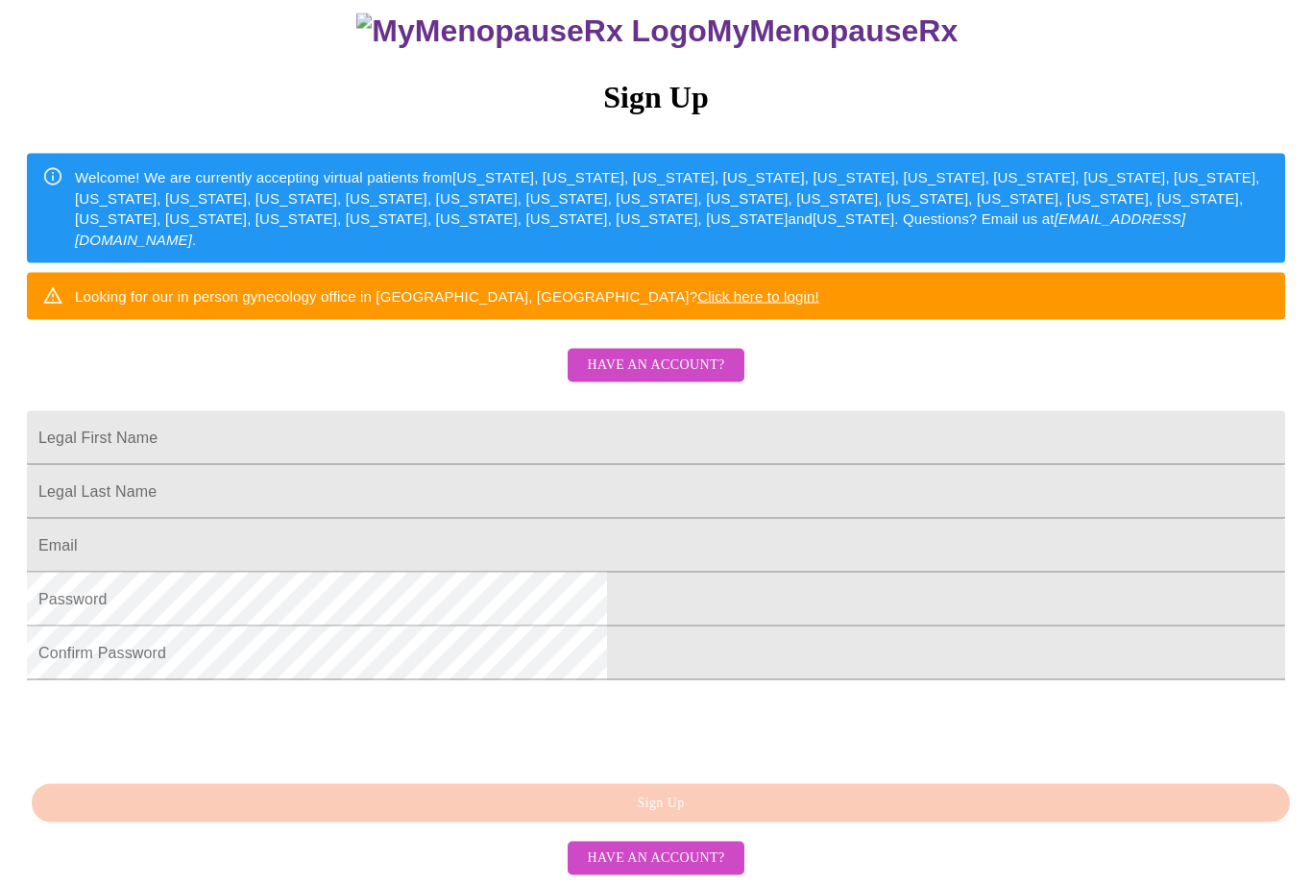
scroll to position [276, 0]
click at [694, 411] on input "Legal First Name" at bounding box center [656, 438] width 1258 height 54
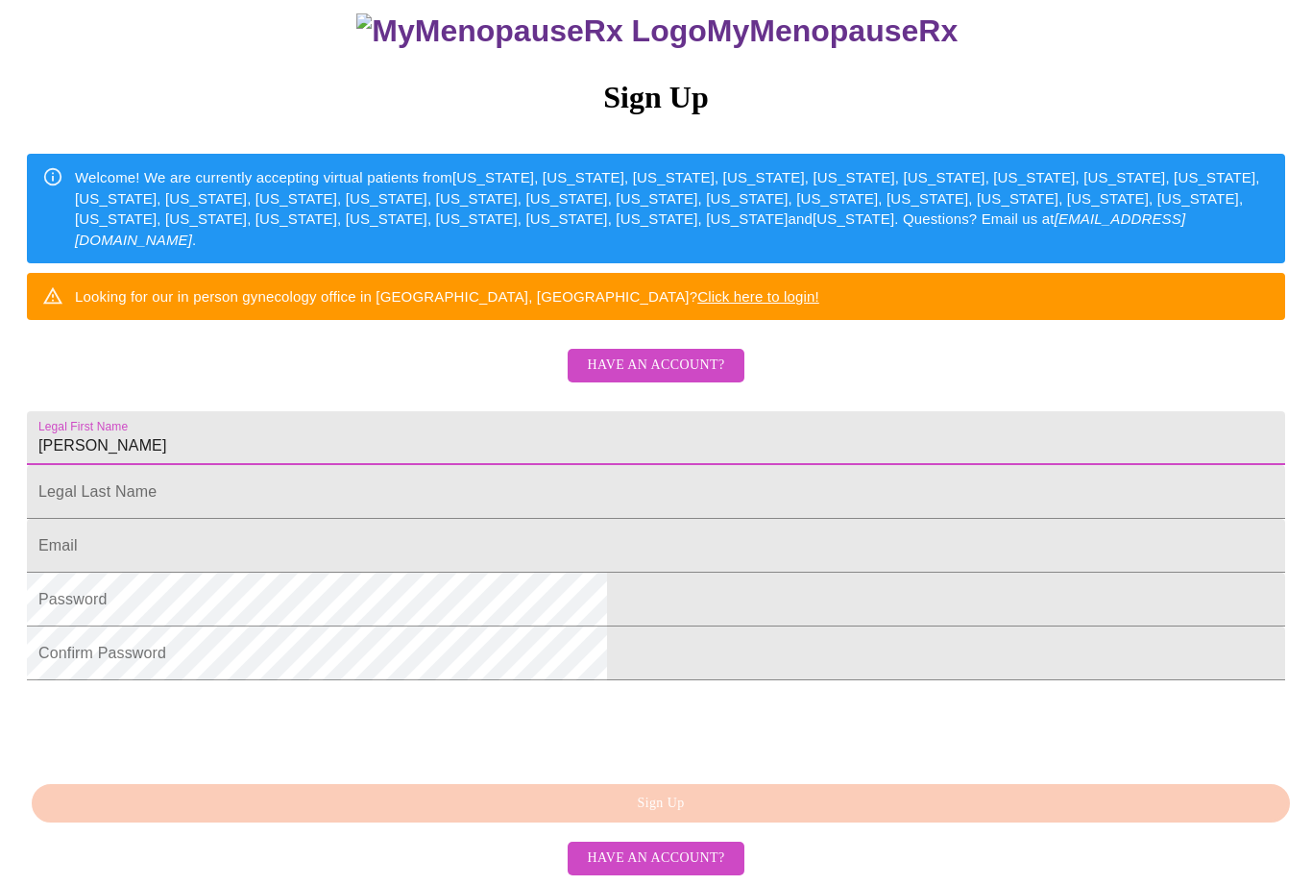
type input "[PERSON_NAME]"
click at [646, 465] on input "Legal First Name" at bounding box center [656, 438] width 1258 height 54
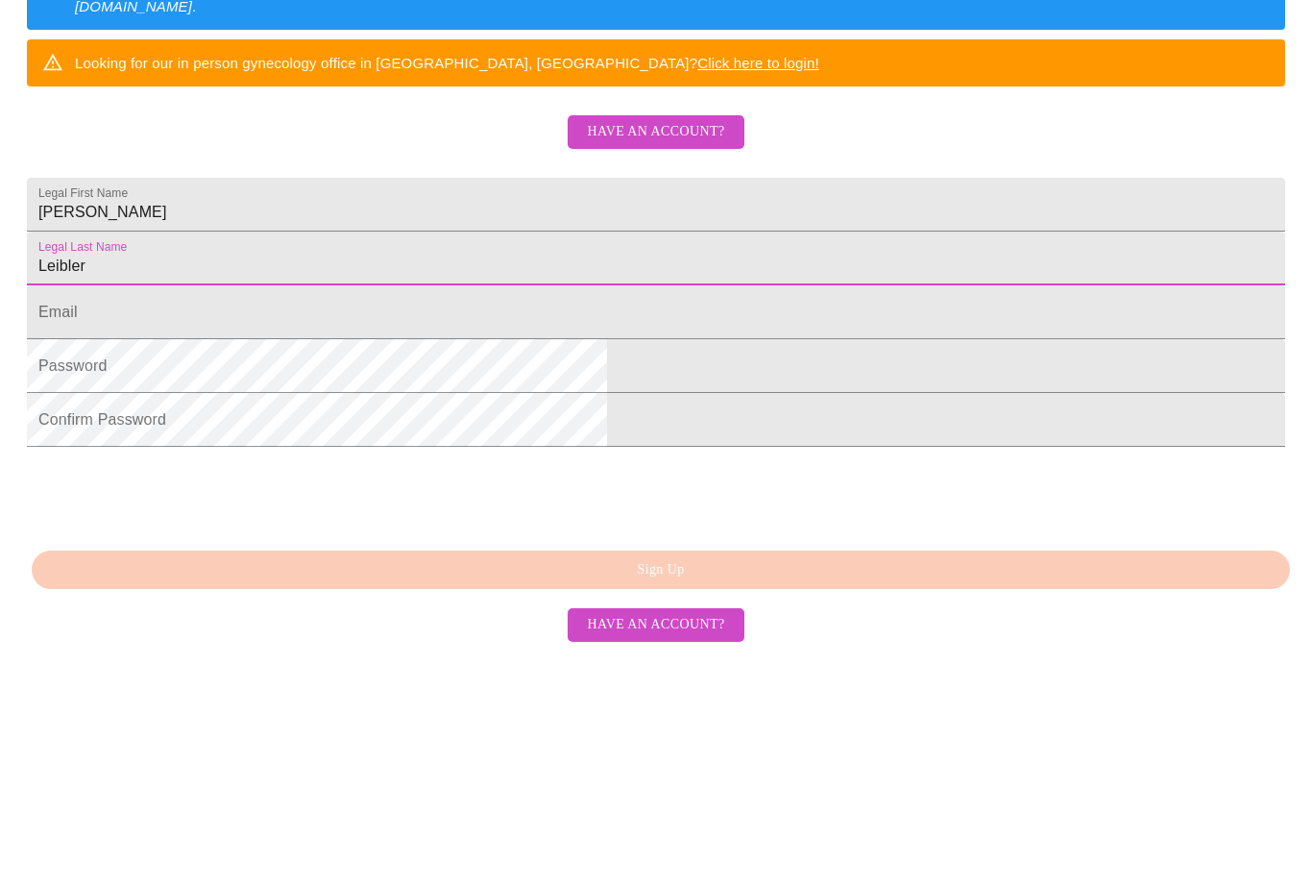
type input "Leibler"
click at [618, 519] on input "Legal First Name" at bounding box center [656, 546] width 1258 height 54
type input "B"
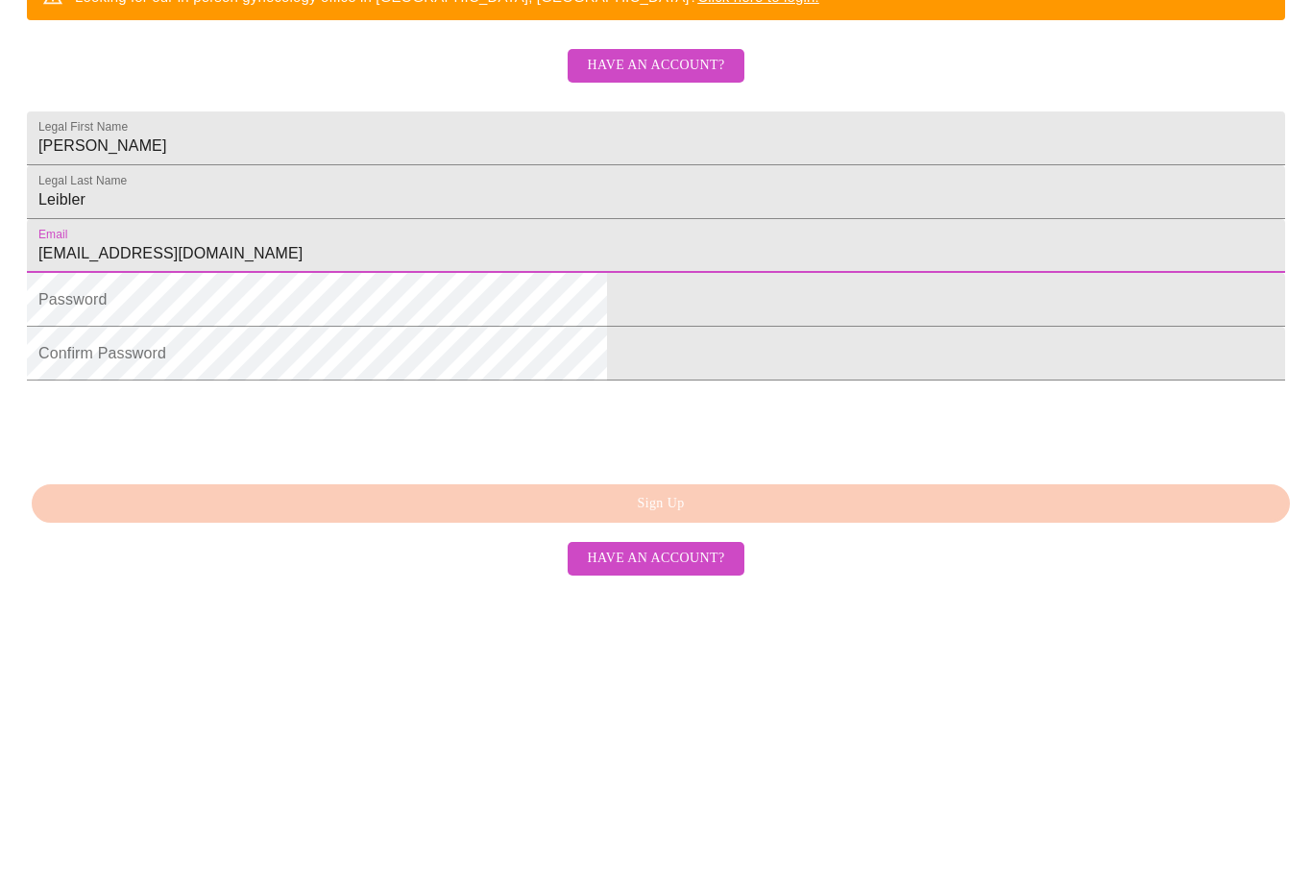
type input "[EMAIL_ADDRESS][DOMAIN_NAME]"
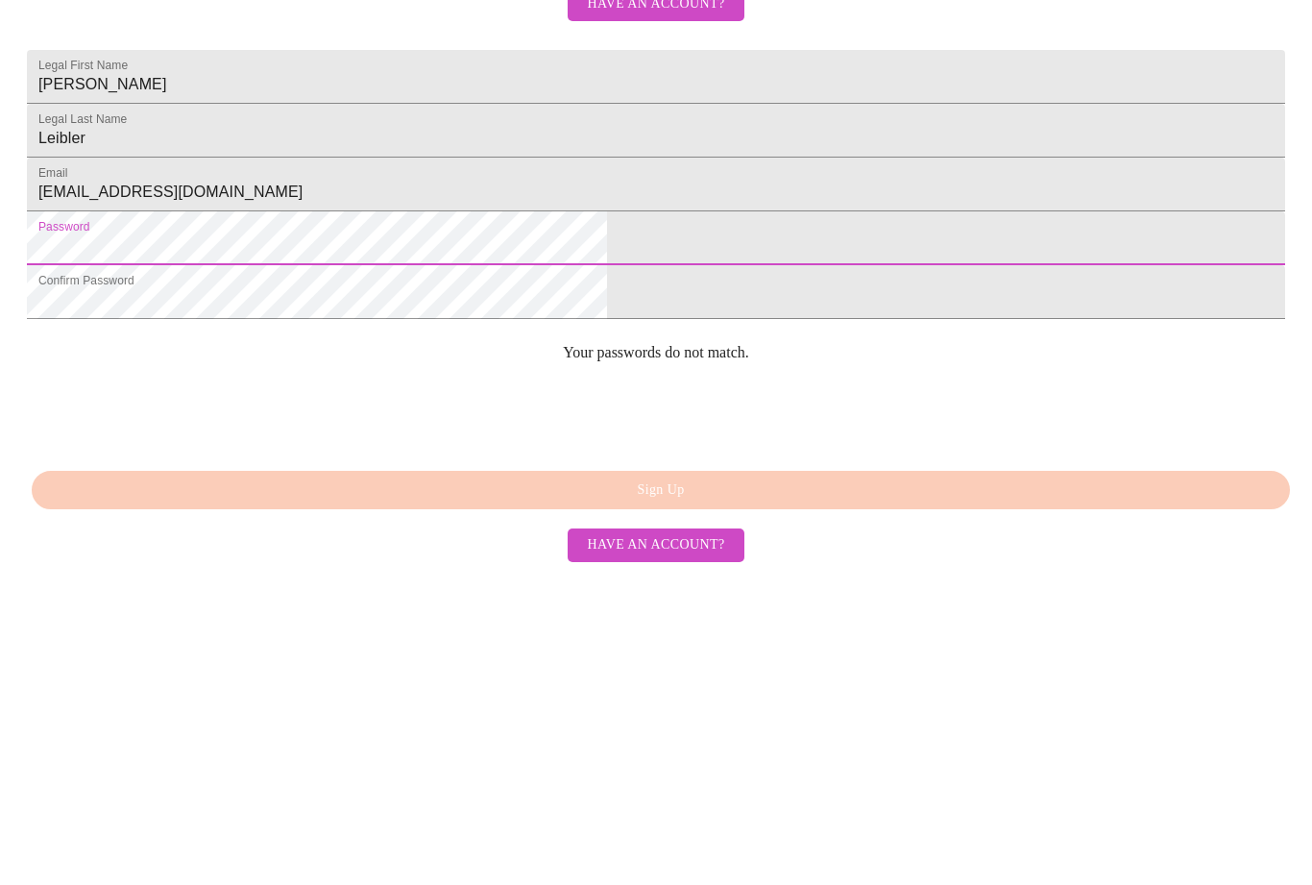
scroll to position [337, 0]
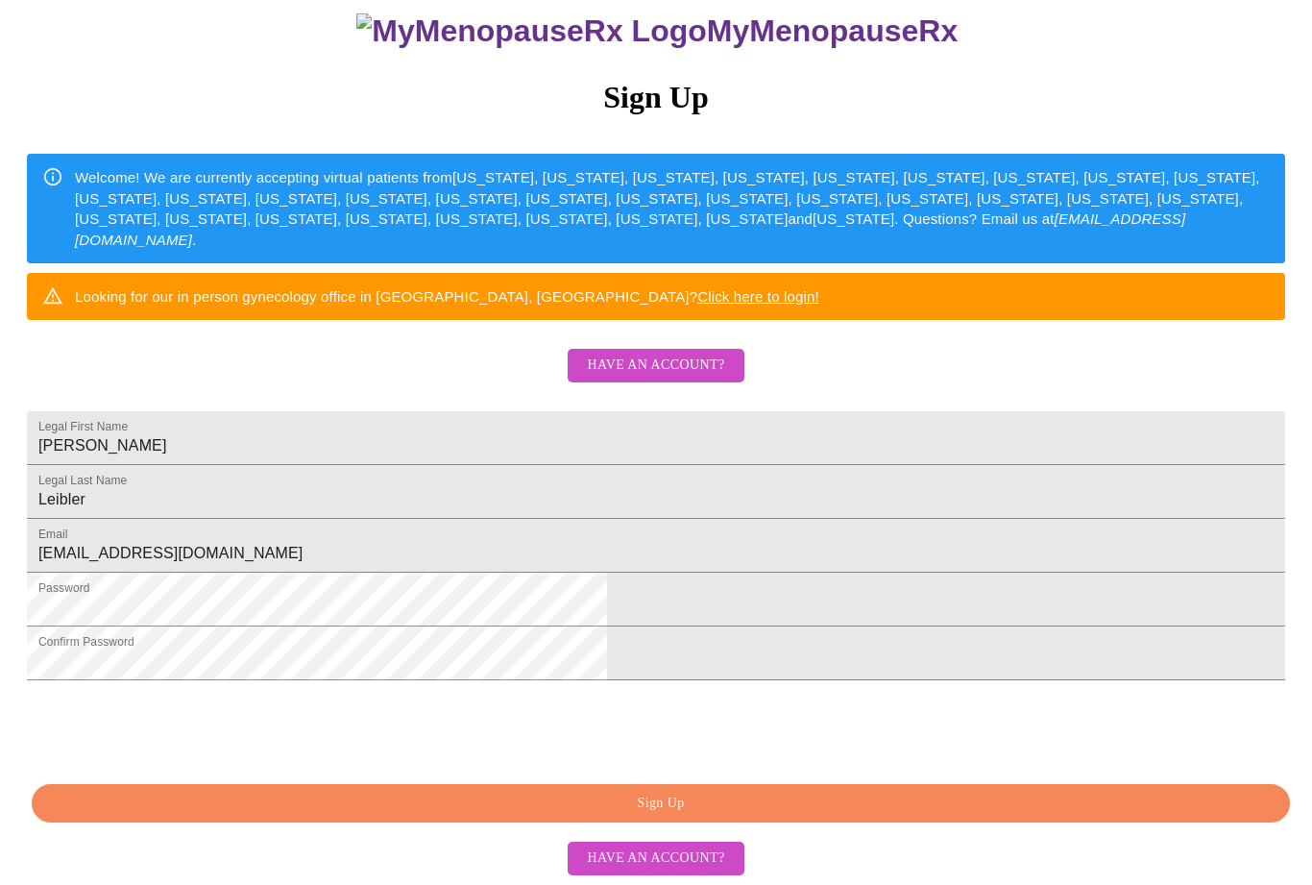
click at [615, 813] on span "Sign Up" at bounding box center [661, 804] width 1214 height 24
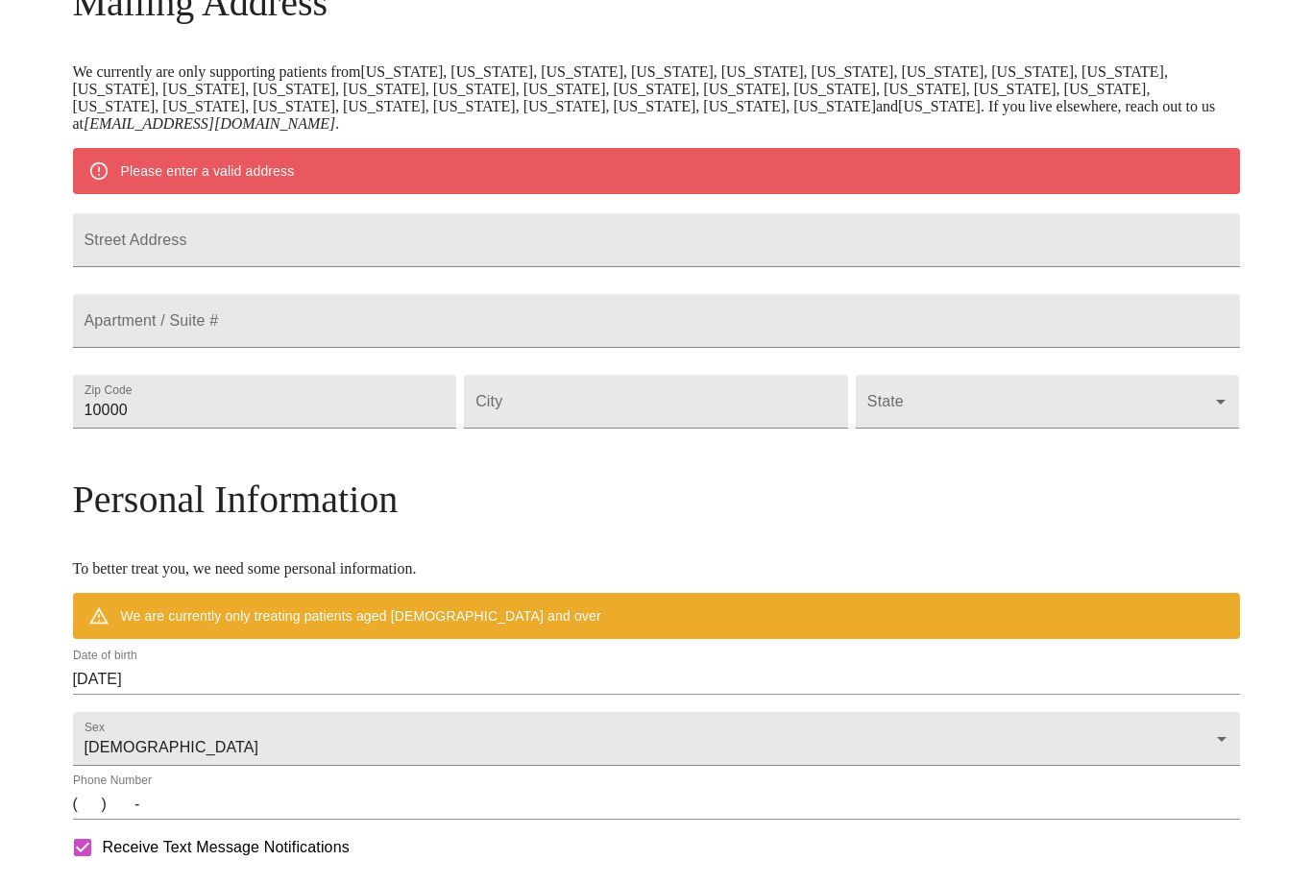
scroll to position [262, 0]
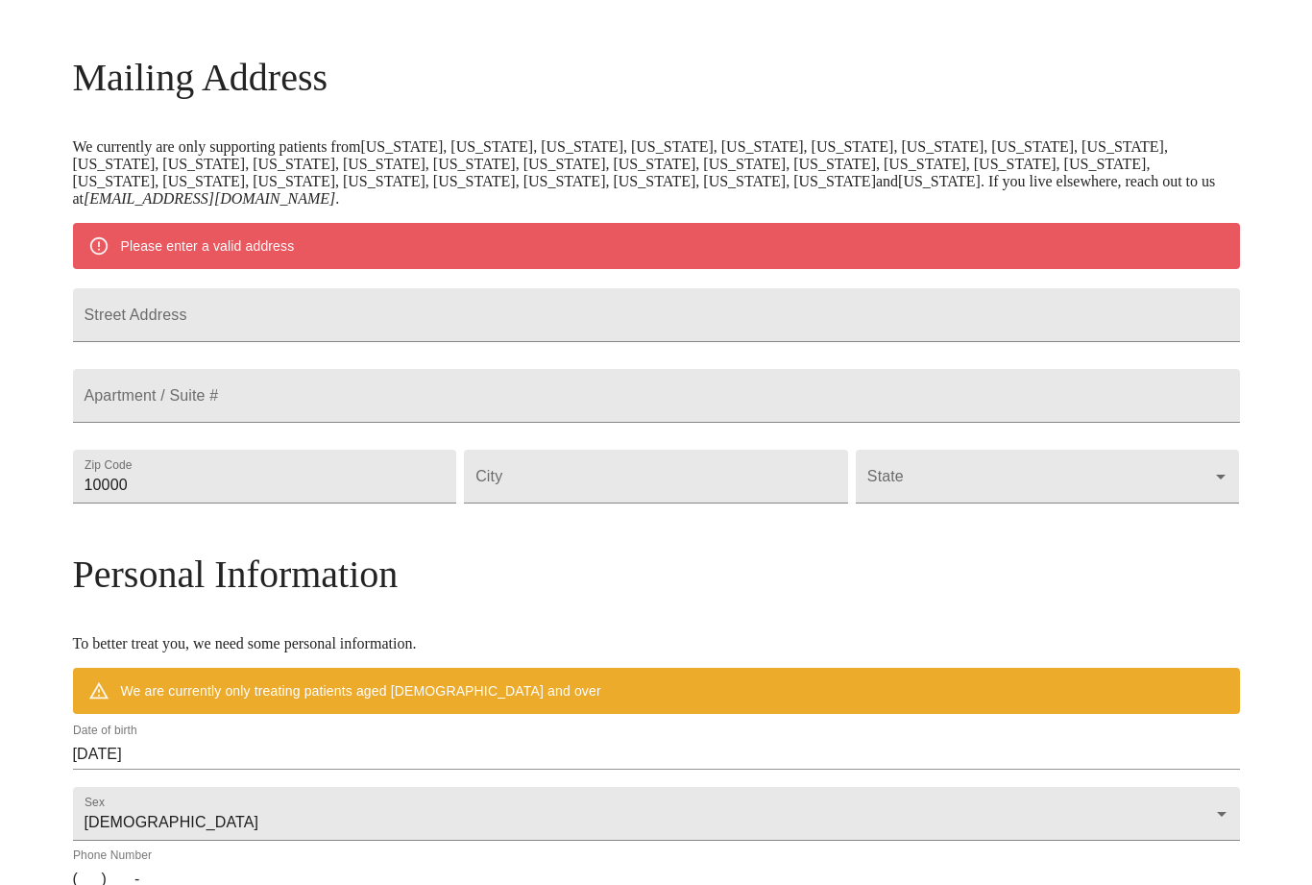
click at [489, 336] on input "Street Address" at bounding box center [656, 315] width 1167 height 54
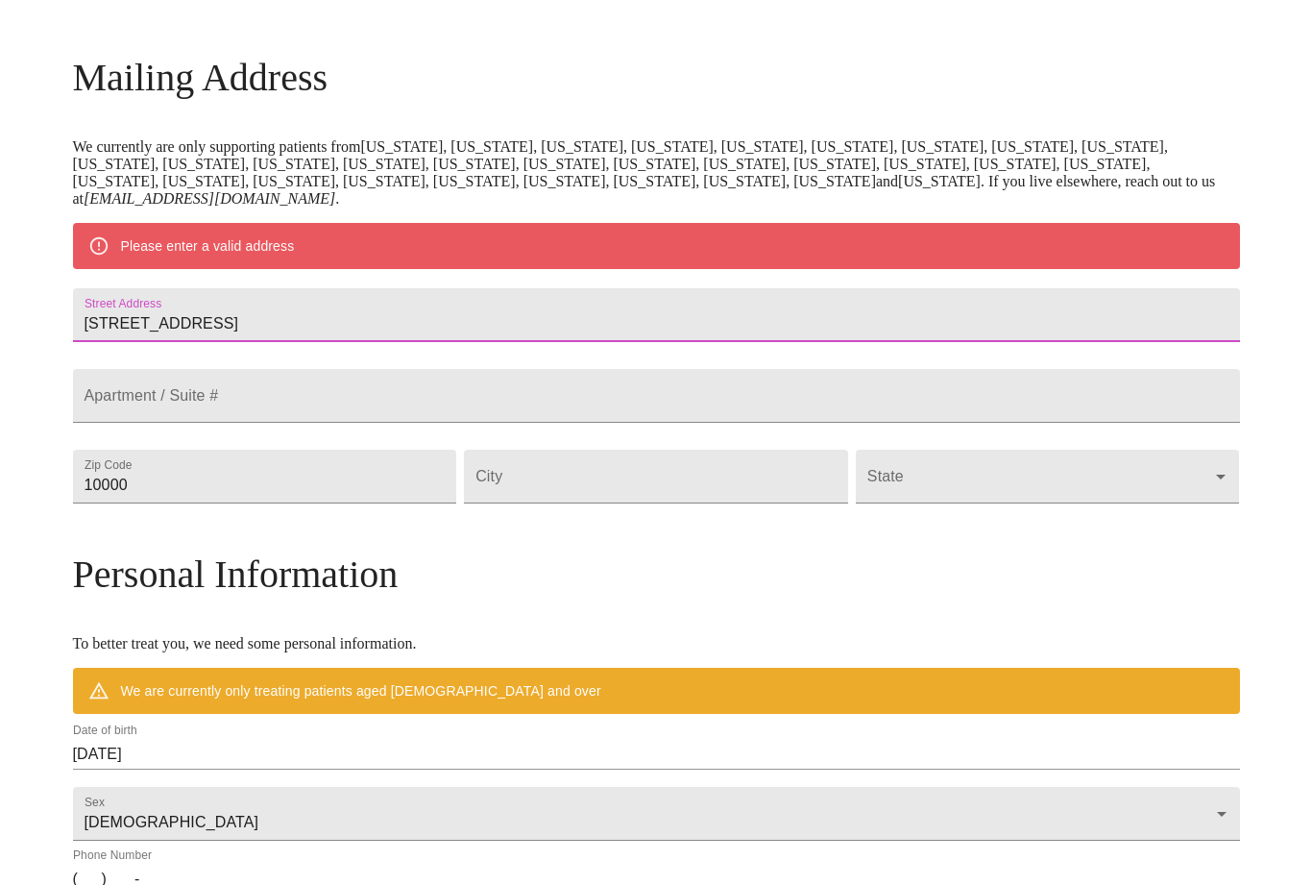
scroll to position [260, 0]
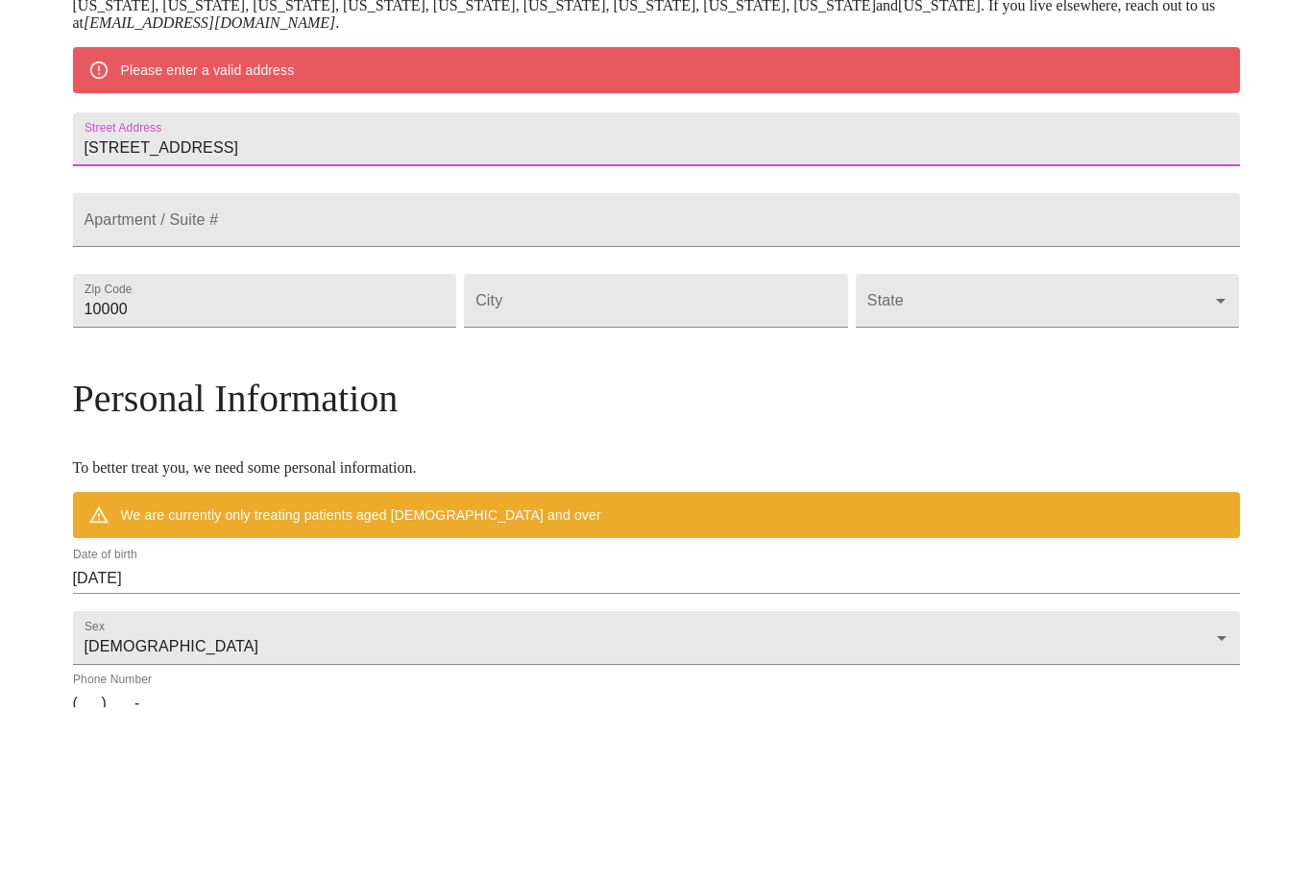
type input "[STREET_ADDRESS]"
click at [246, 451] on input "10000" at bounding box center [265, 478] width 384 height 54
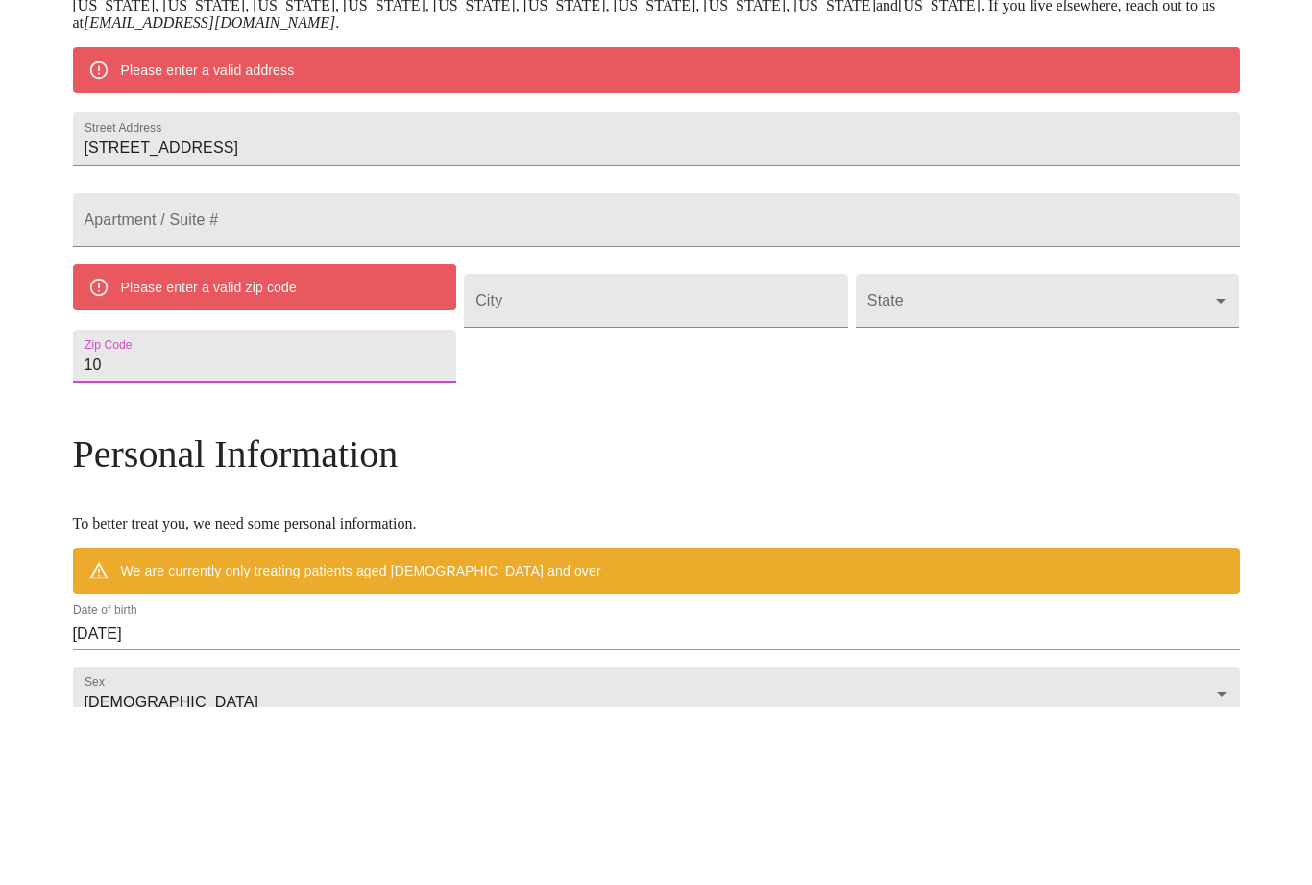
type input "1"
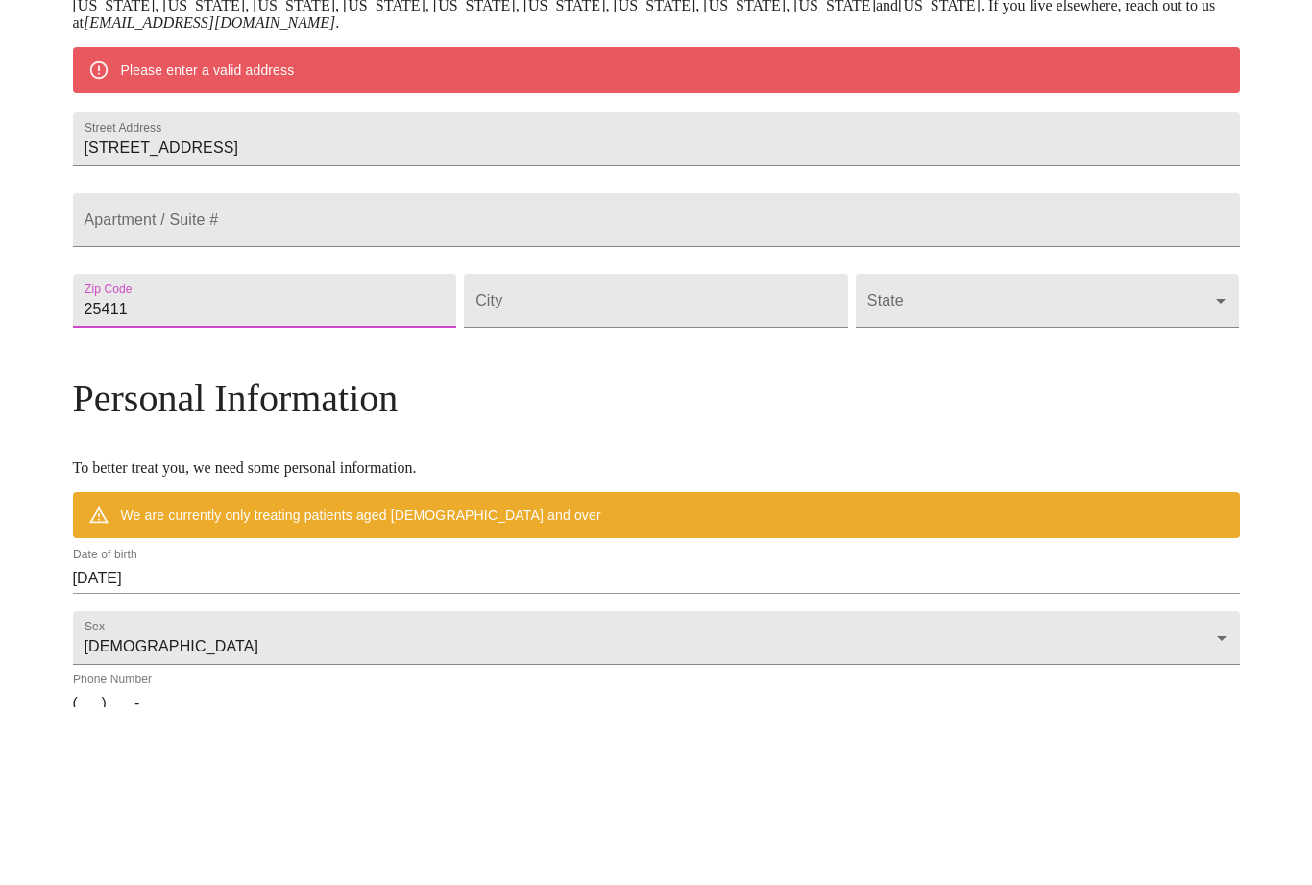
type input "25411"
click at [640, 451] on input "Street Address" at bounding box center [656, 478] width 384 height 54
type input "[GEOGRAPHIC_DATA]"
click at [932, 358] on body "MyMenopauseRx Welcome to MyMenopauseRx Since it's your first time here, you'll …" at bounding box center [656, 504] width 1297 height 1515
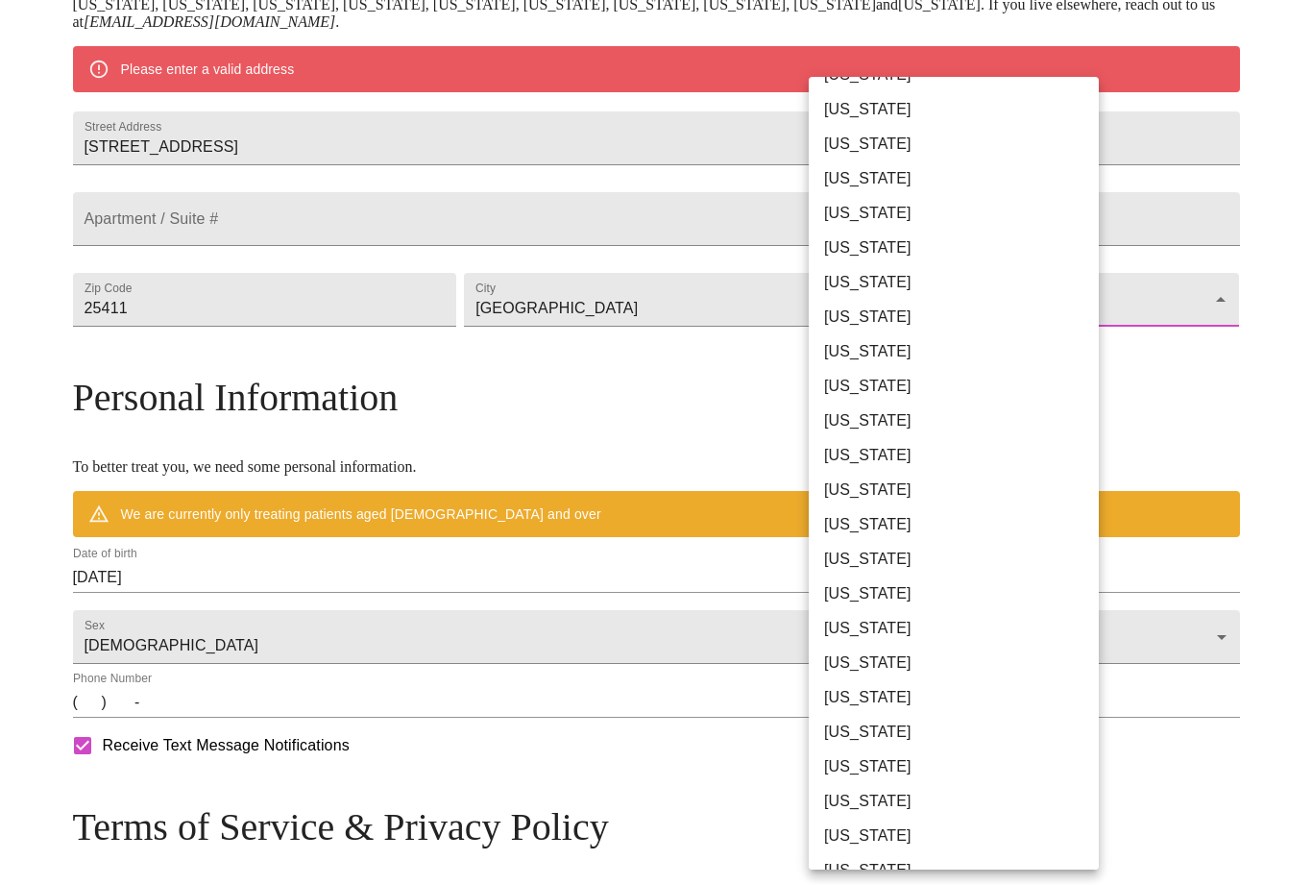
scroll to position [891, 0]
click at [907, 837] on li "[US_STATE]" at bounding box center [954, 836] width 290 height 35
type input "[US_STATE]"
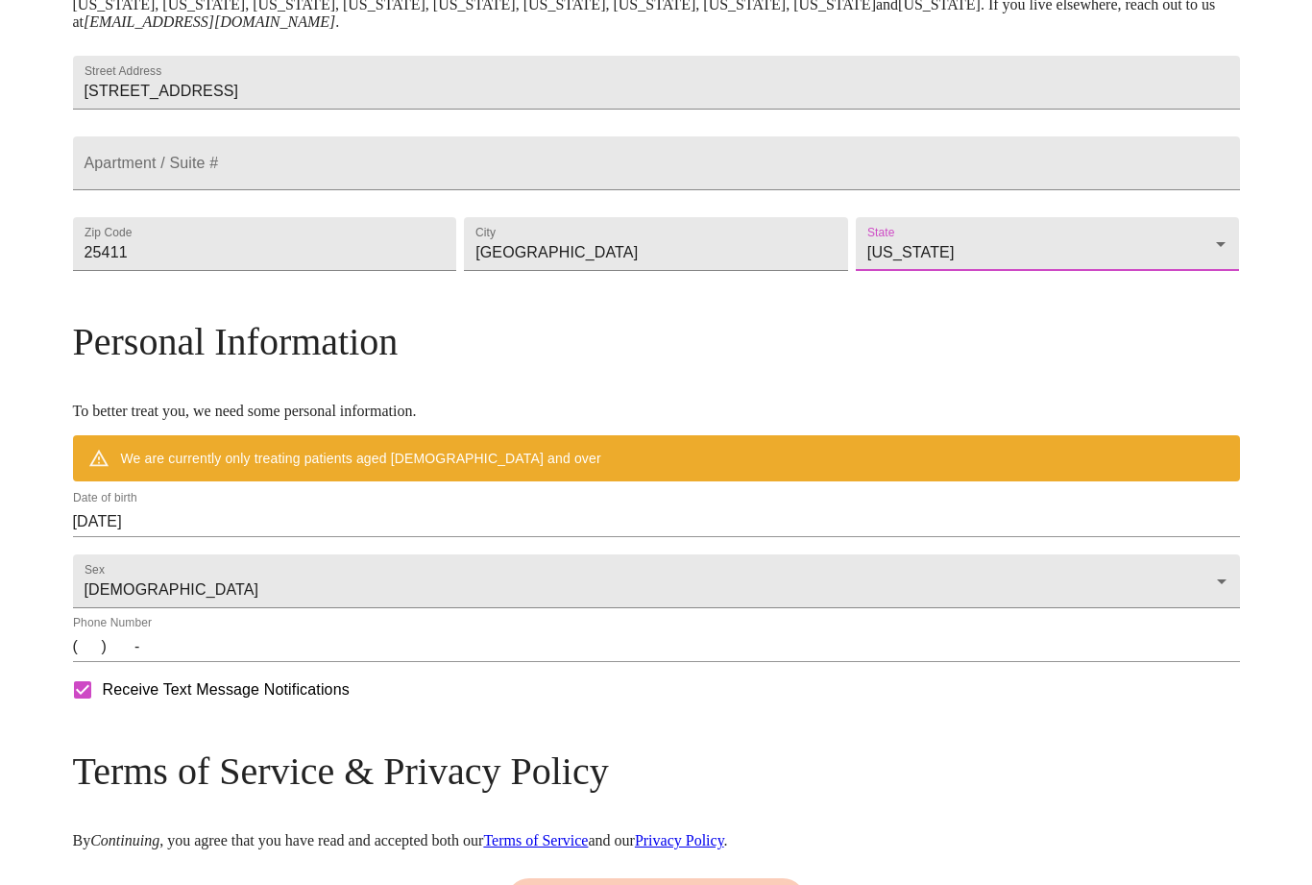
click at [225, 662] on input "(   )    -" at bounding box center [656, 646] width 1167 height 31
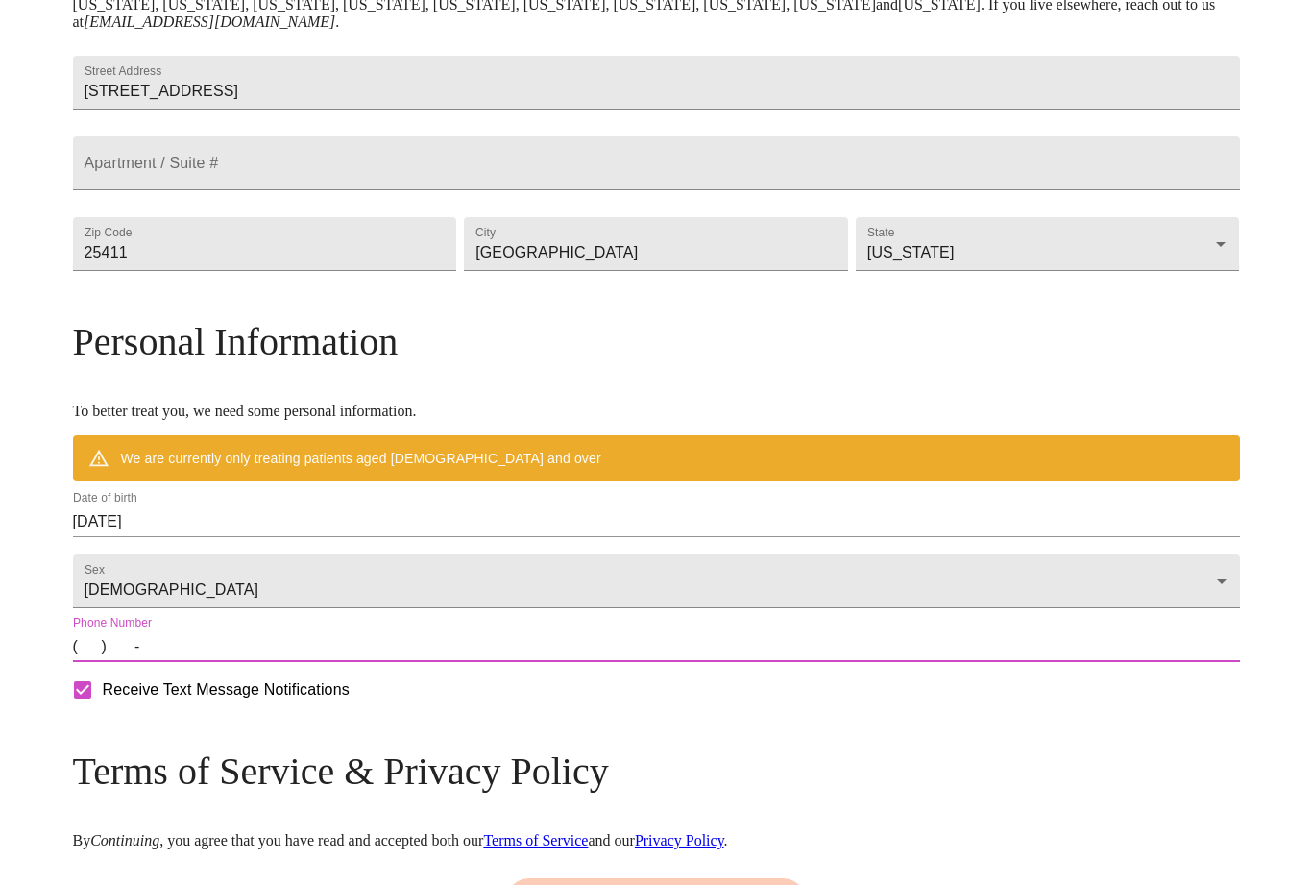
scroll to position [509, 0]
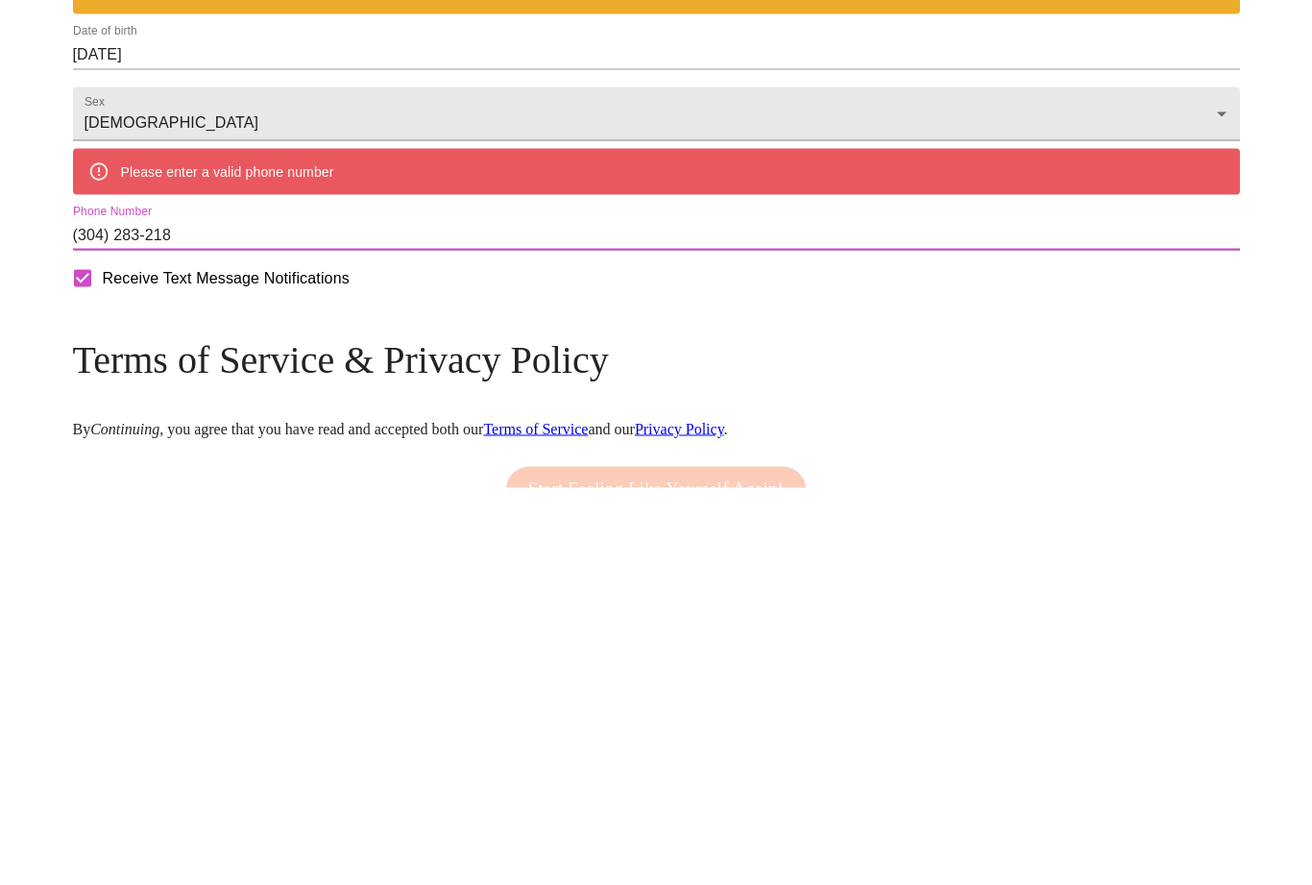
type input "[PHONE_NUMBER]"
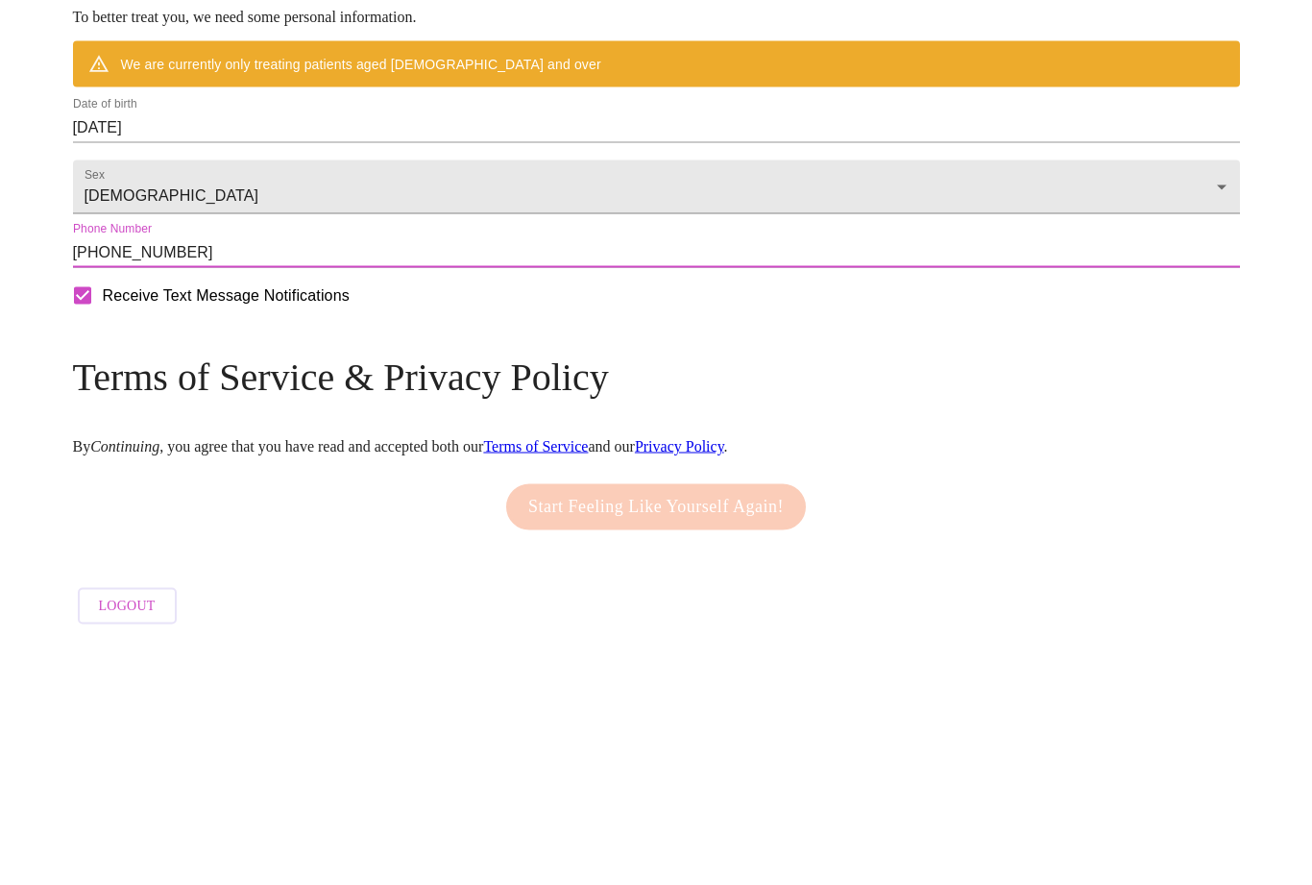
scroll to position [649, 0]
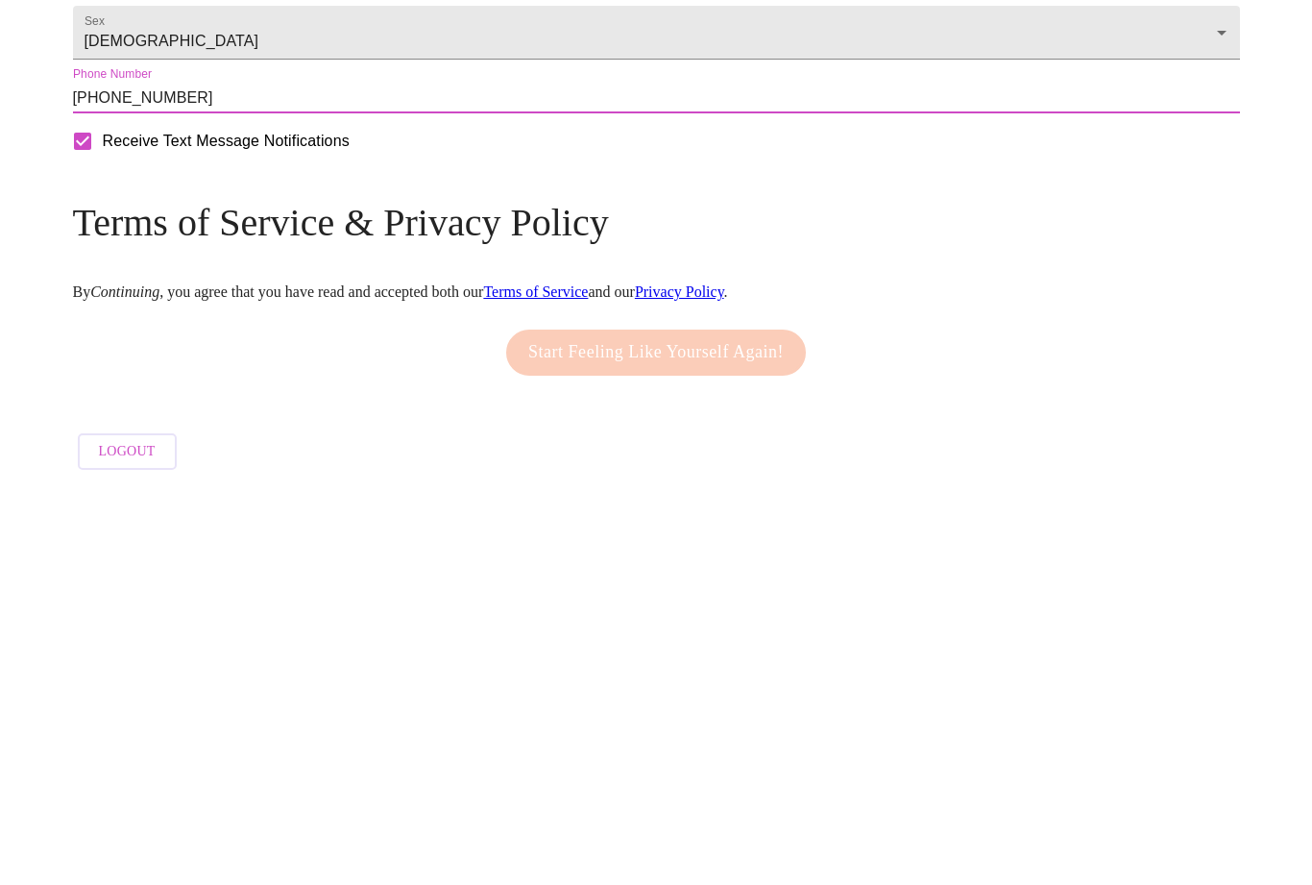
click at [712, 718] on div "Start Feeling Like Yourself Again!" at bounding box center [655, 750] width 309 height 65
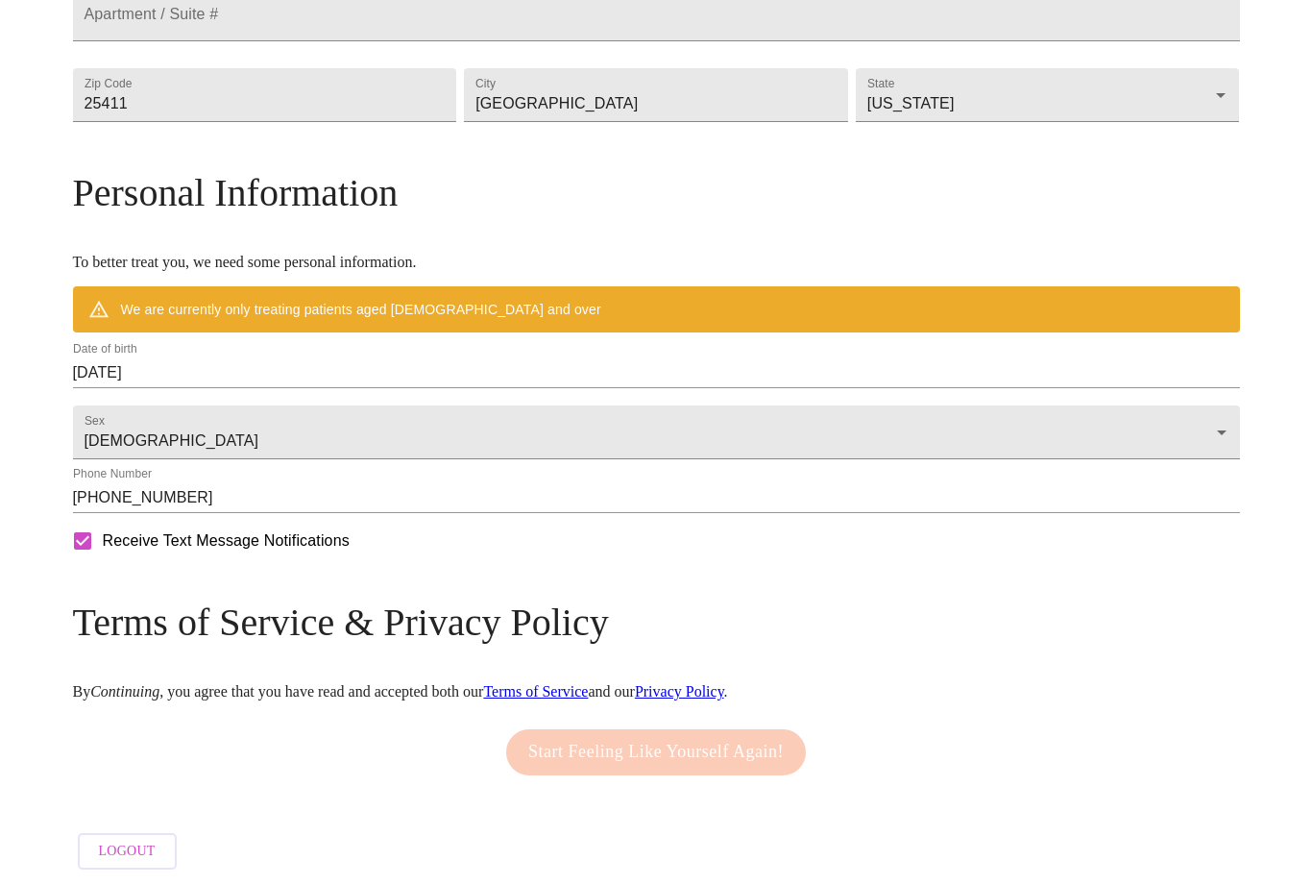
click at [370, 388] on input "[DATE]" at bounding box center [656, 372] width 1167 height 31
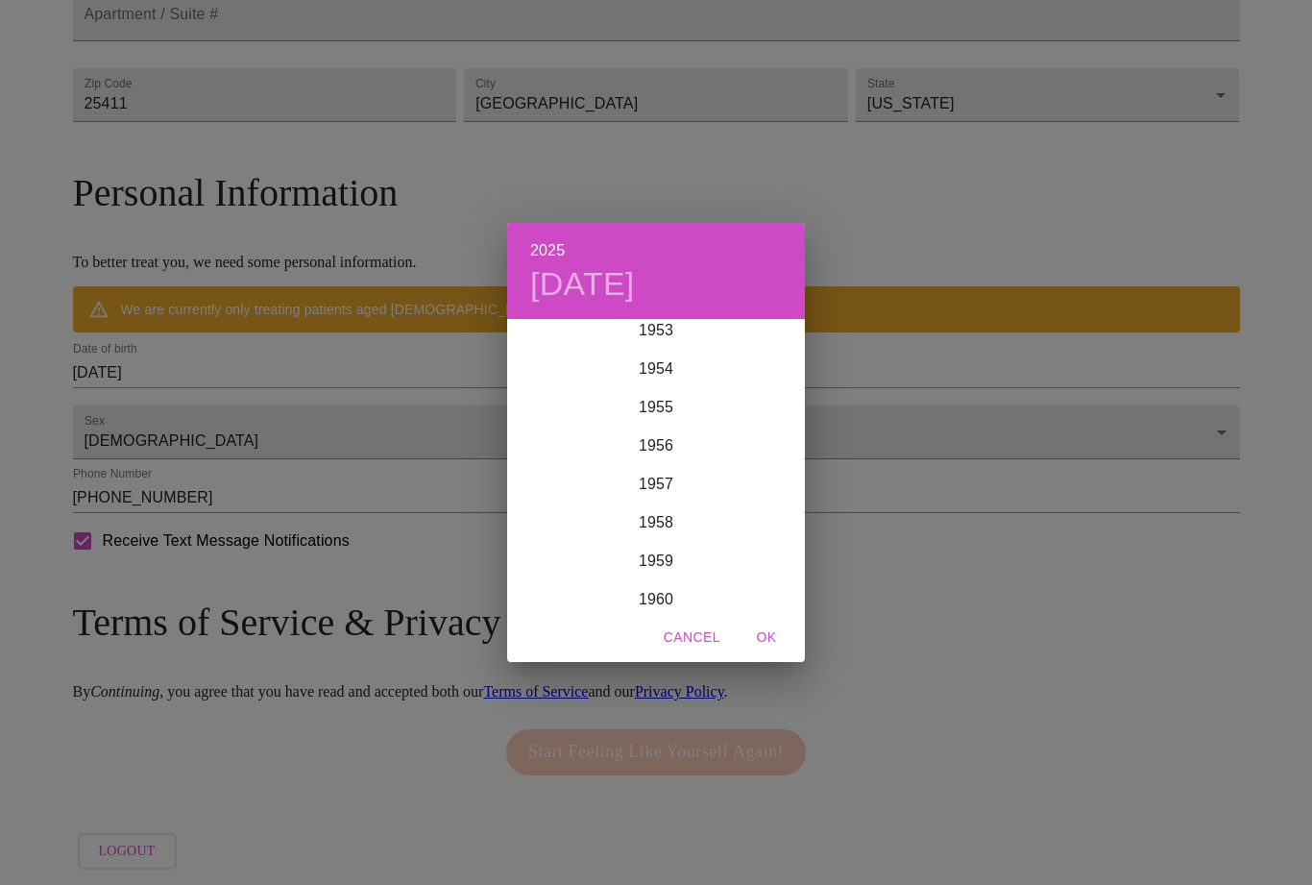
scroll to position [2084, 0]
click at [671, 427] on div "1955" at bounding box center [656, 408] width 298 height 38
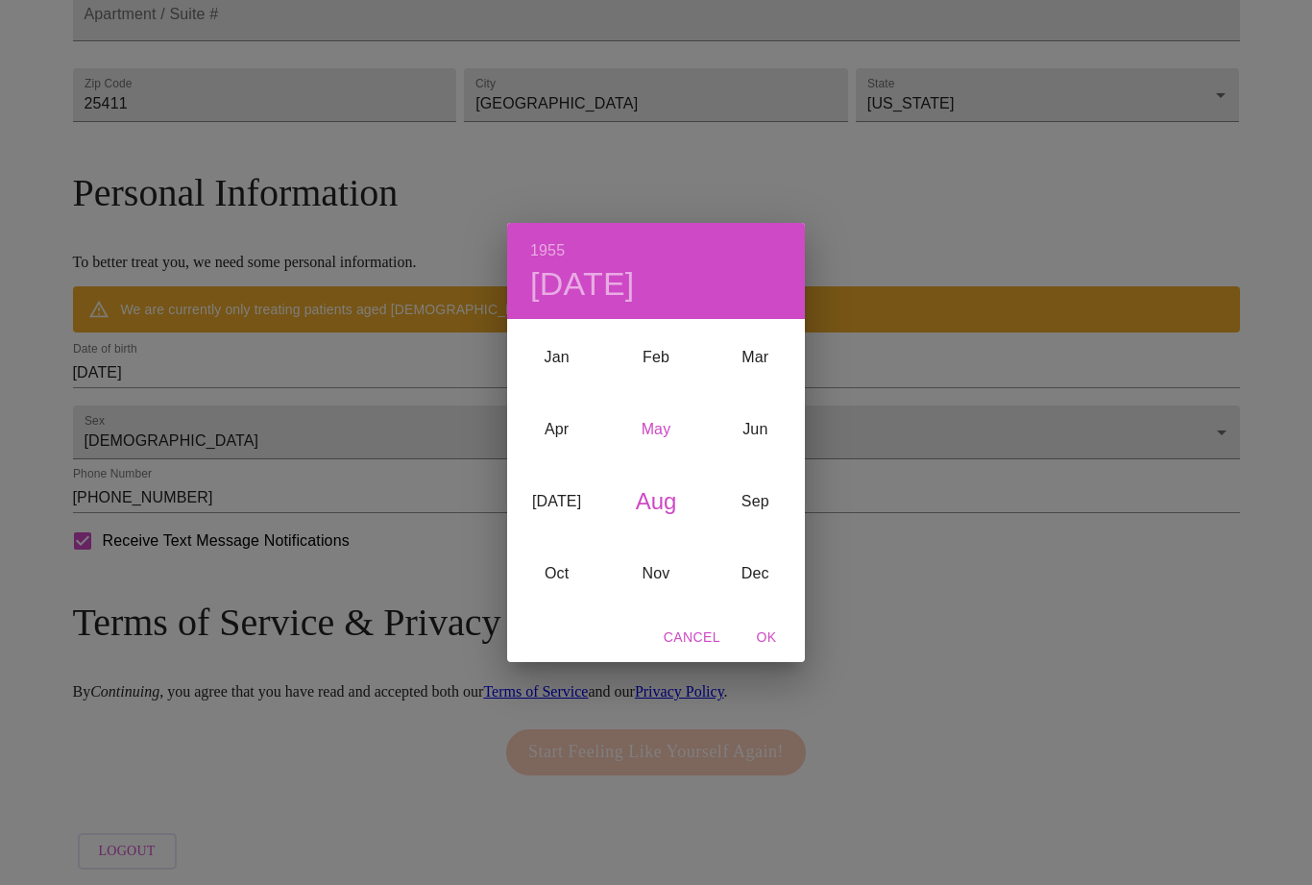
click at [669, 465] on div "May" at bounding box center [655, 429] width 99 height 72
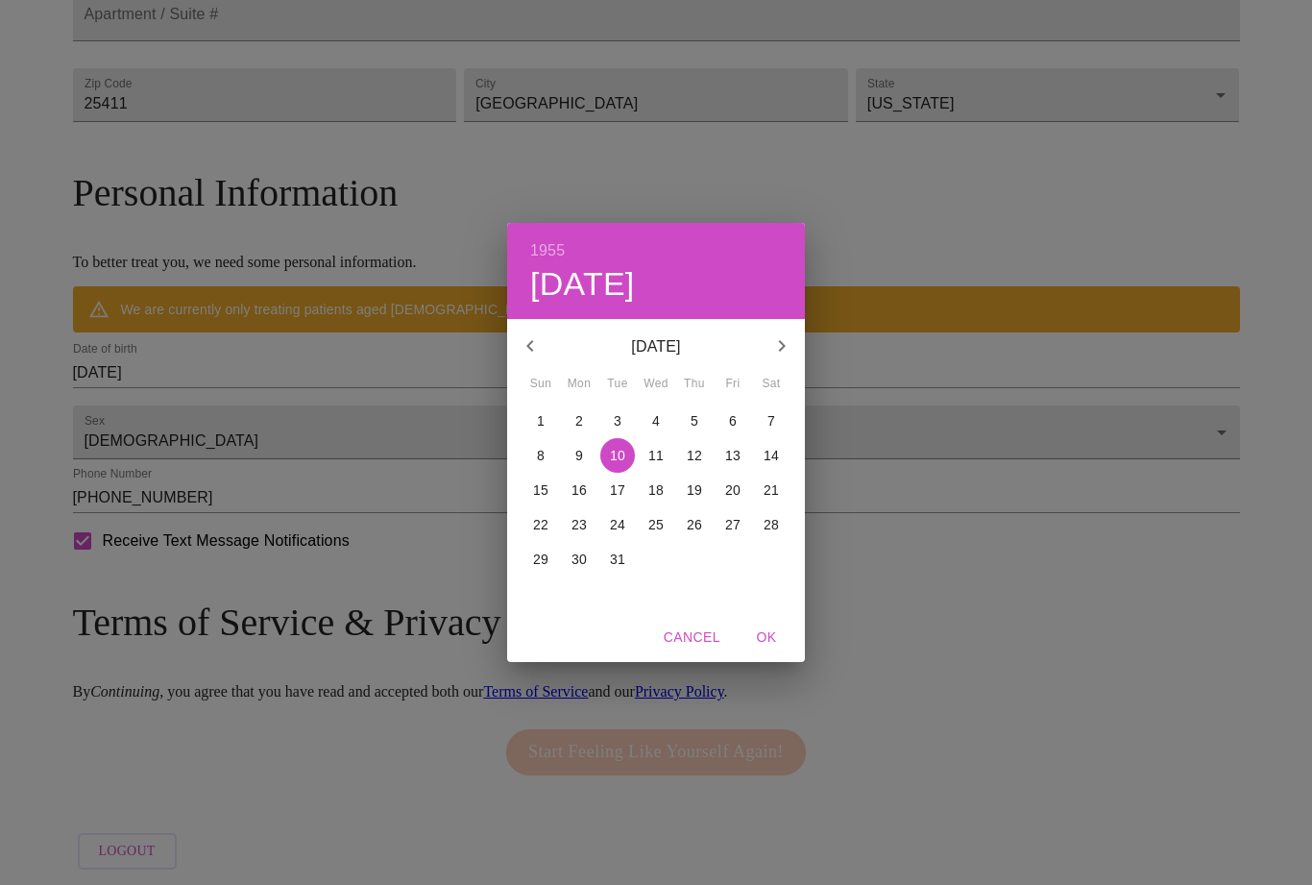
click at [774, 500] on p "21" at bounding box center [771, 489] width 15 height 19
click at [767, 649] on span "OK" at bounding box center [767, 637] width 46 height 24
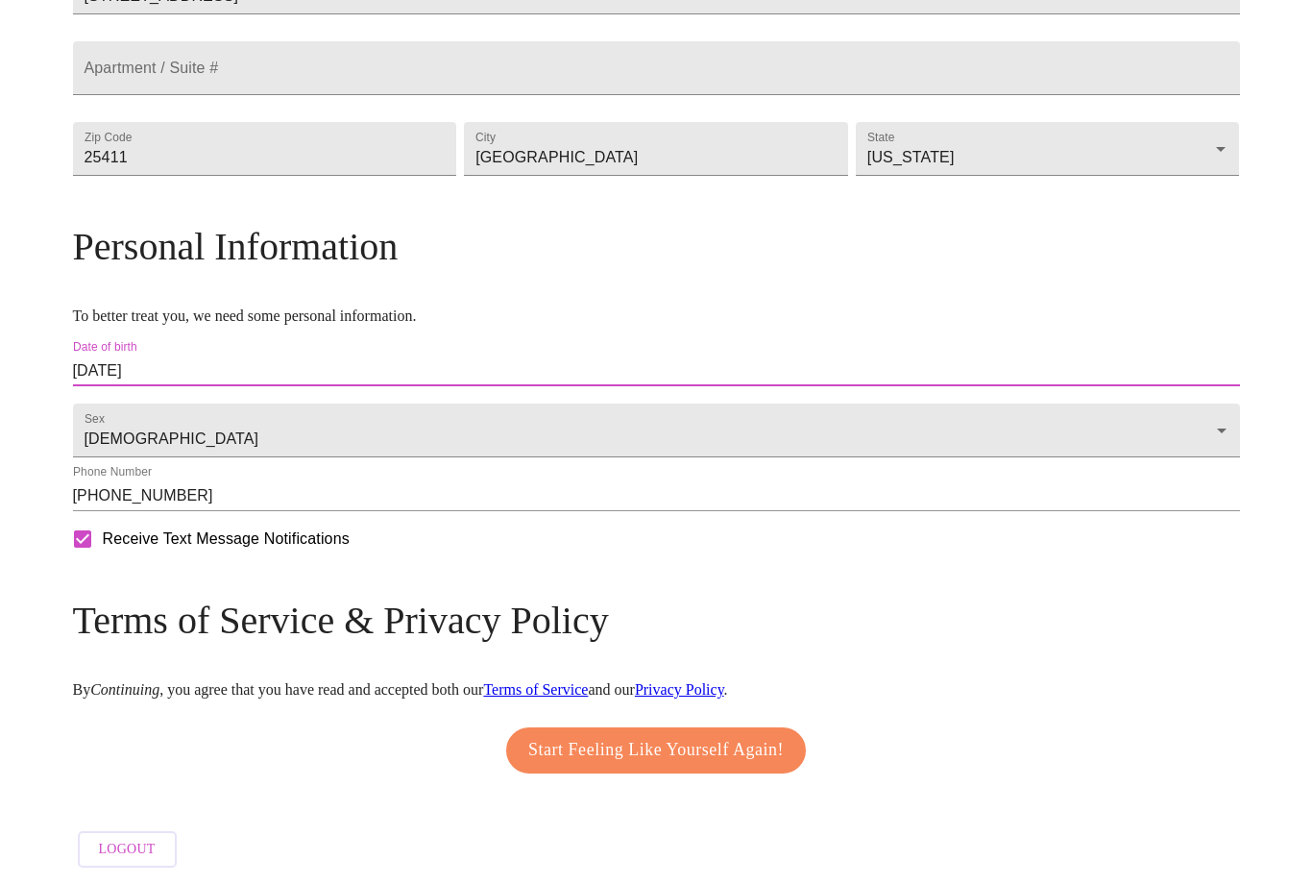
type input "[DATE]"
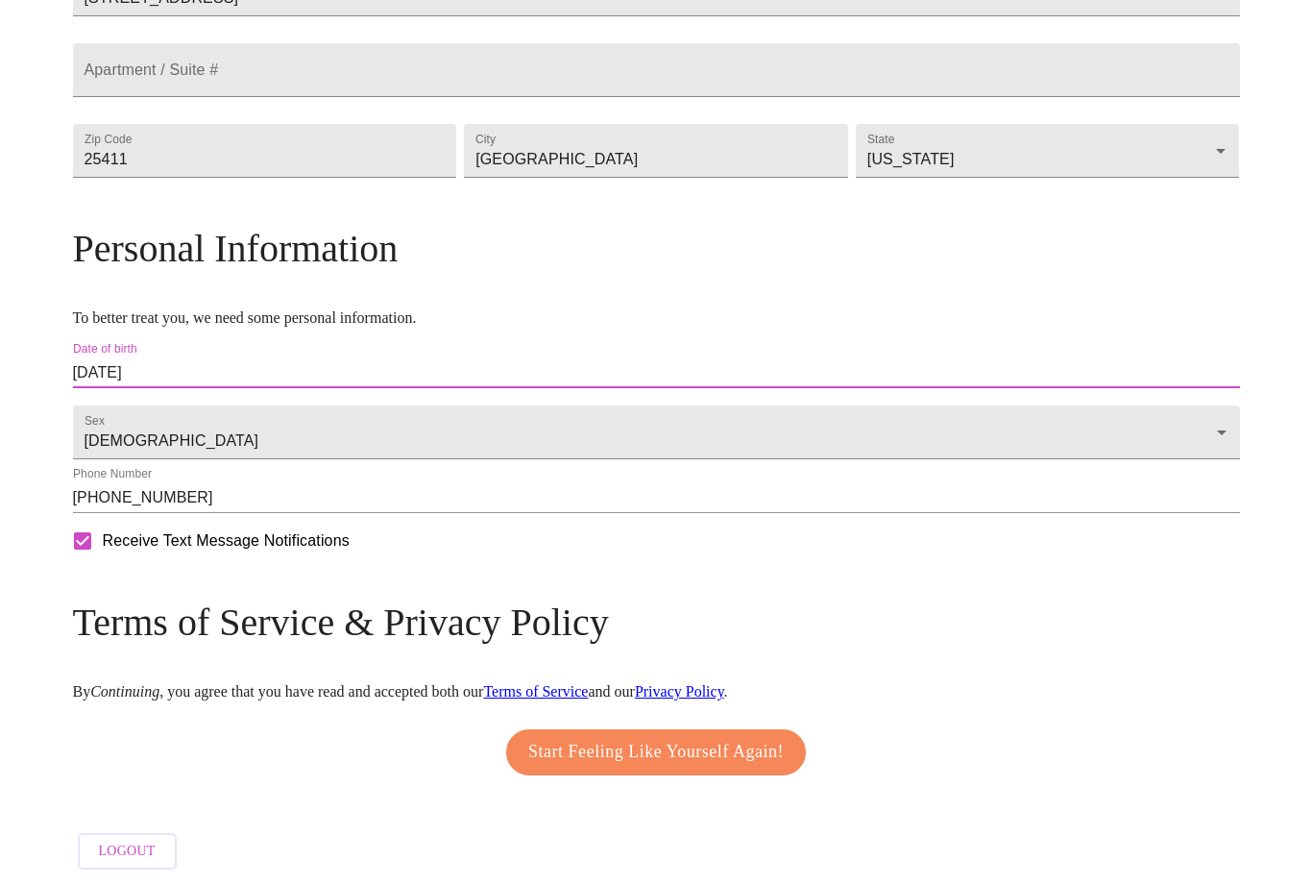
click at [728, 768] on span "Start Feeling Like Yourself Again!" at bounding box center [656, 752] width 256 height 31
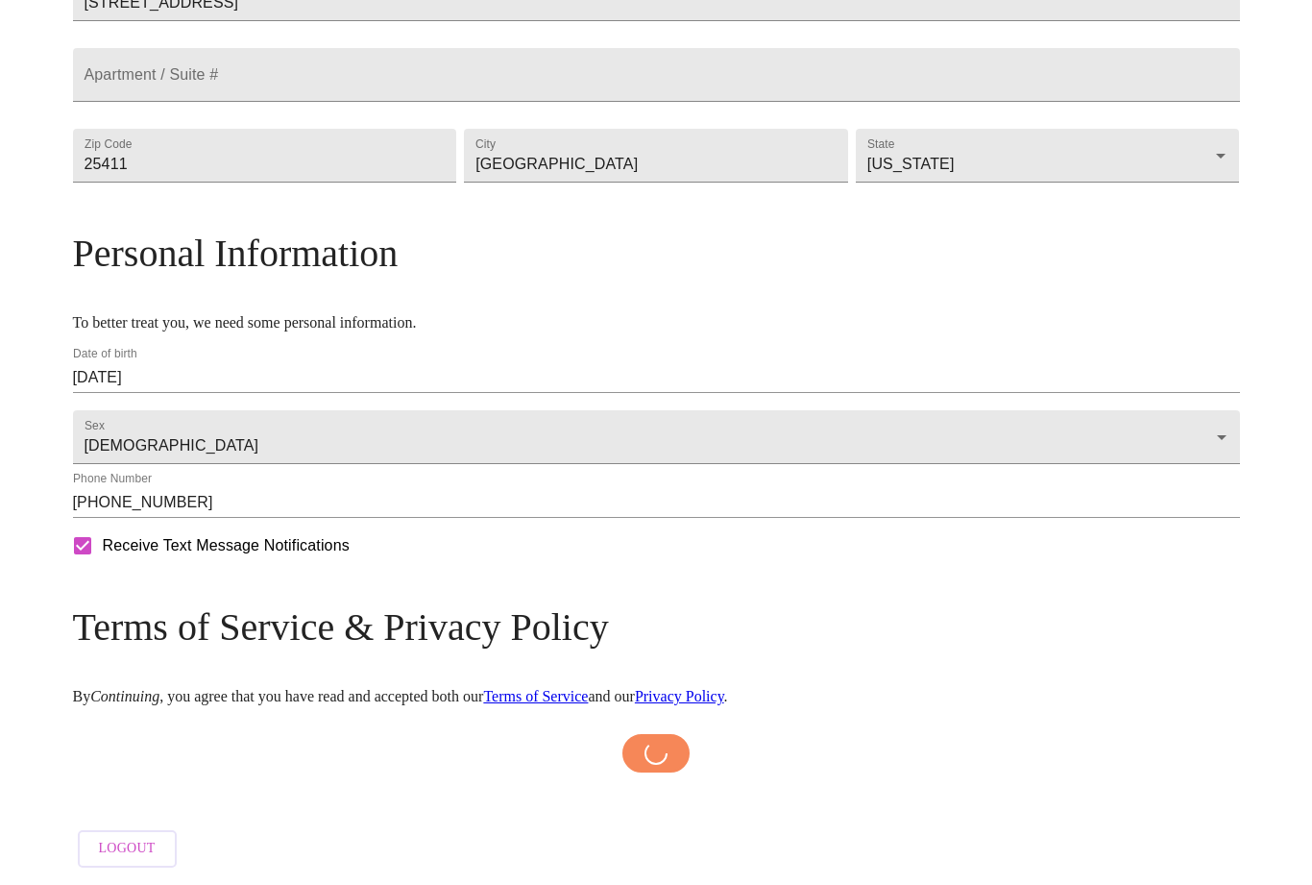
scroll to position [525, 0]
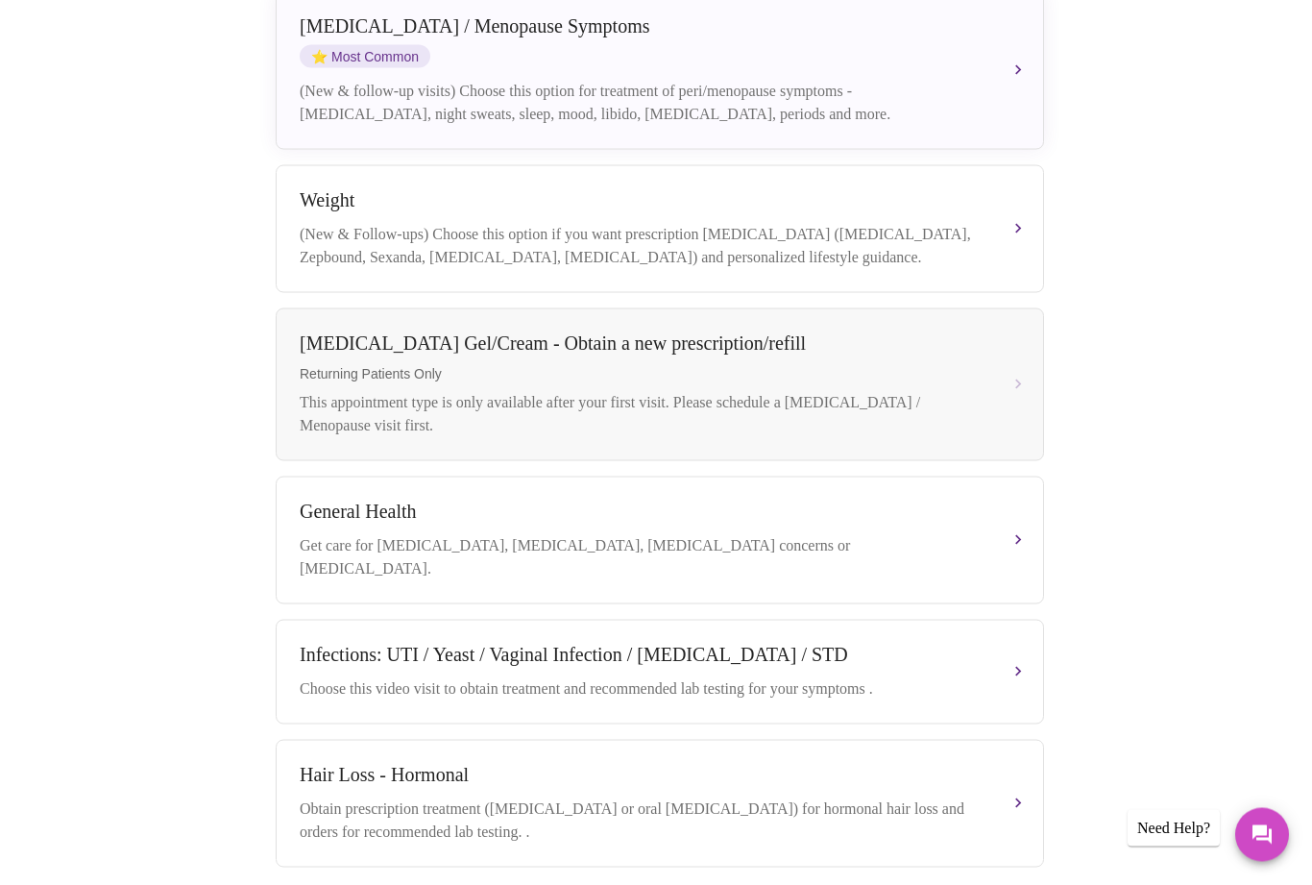
scroll to position [512, 0]
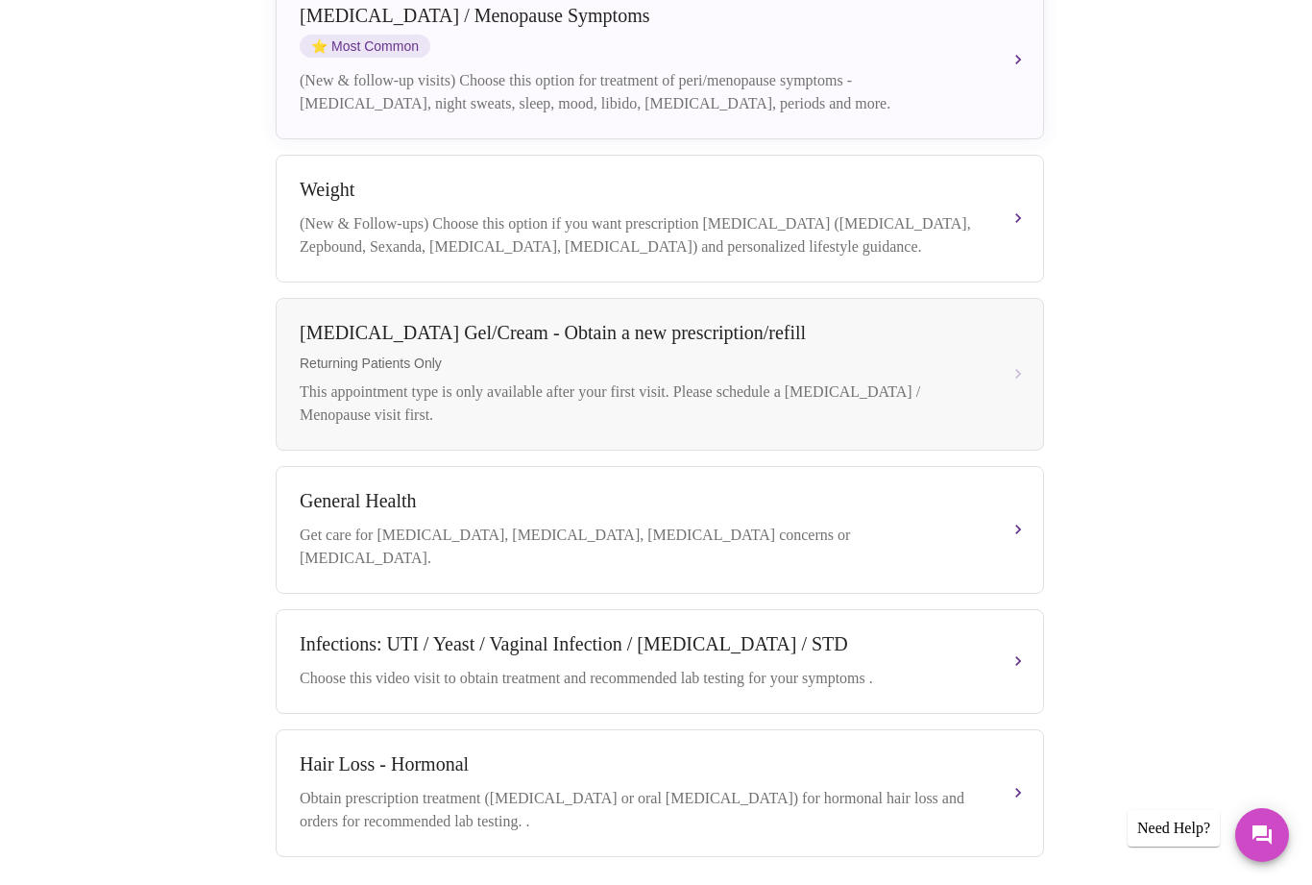
click at [1020, 647] on button "Infections: UTI / Yeast / Vaginal Infection / [MEDICAL_DATA] / STD Choose this …" at bounding box center [660, 661] width 769 height 105
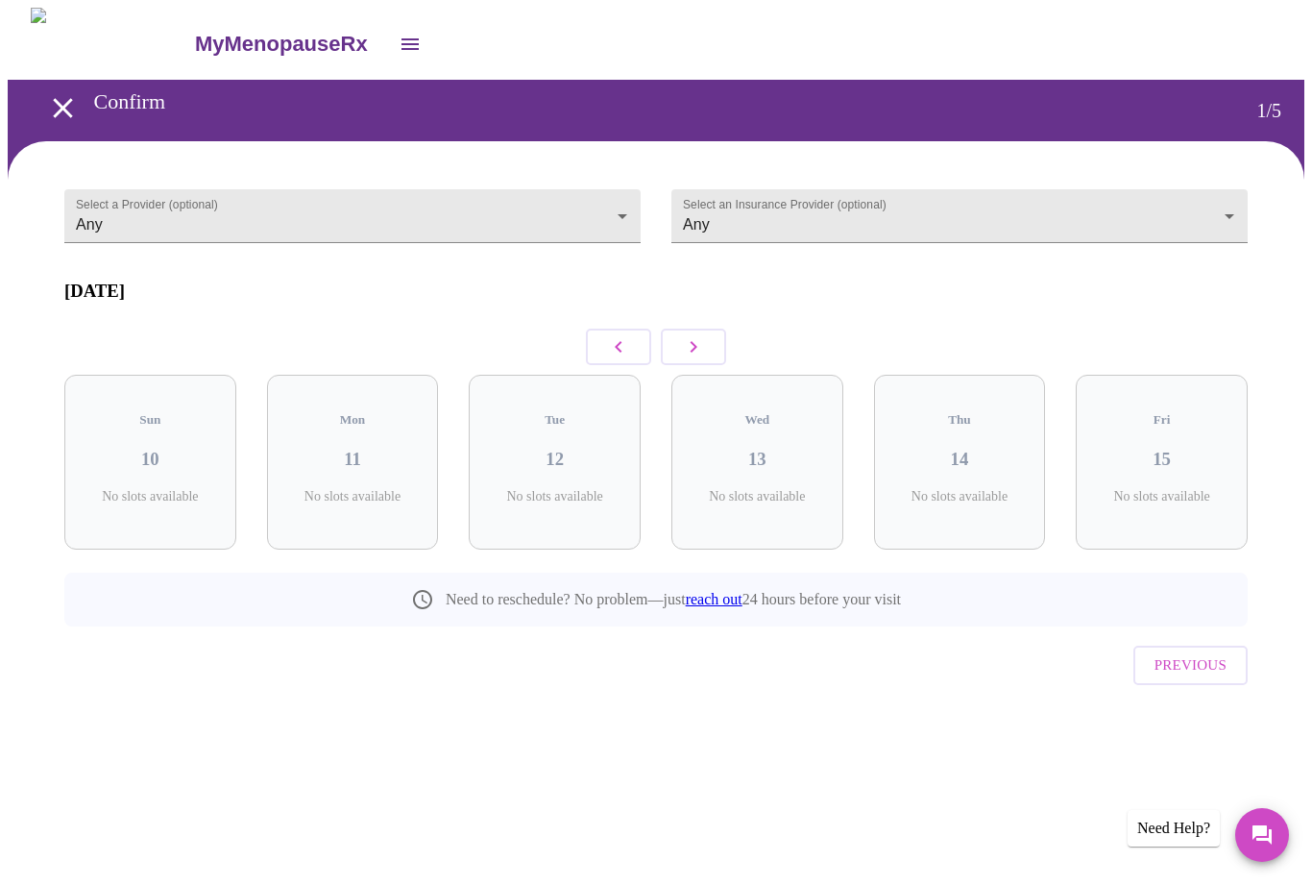
scroll to position [0, 0]
click at [624, 209] on body "MyMenopauseRx Confirm 1 / 5 Select a Provider (optional) Any Any Select an Insu…" at bounding box center [656, 394] width 1297 height 773
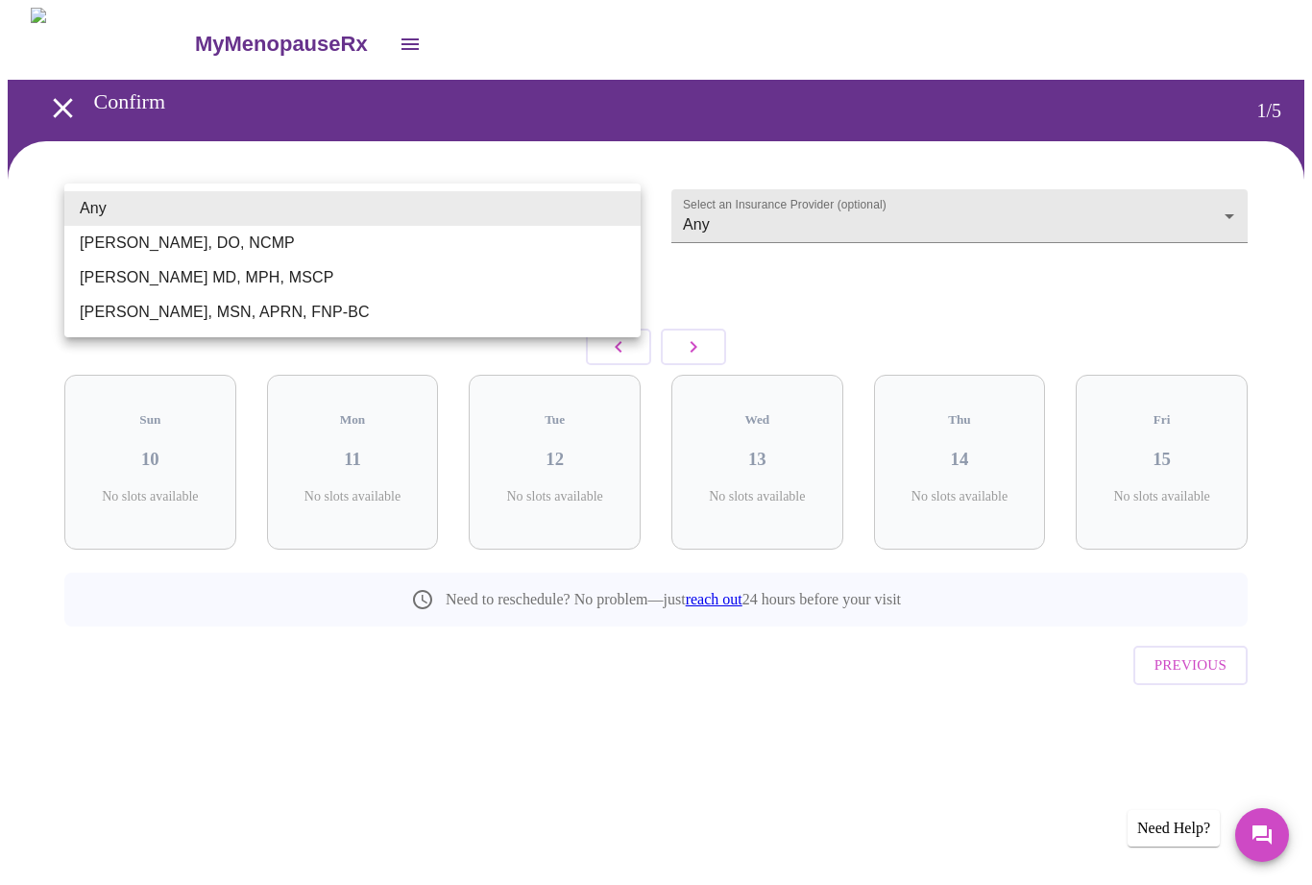
click at [1219, 219] on div at bounding box center [656, 442] width 1312 height 885
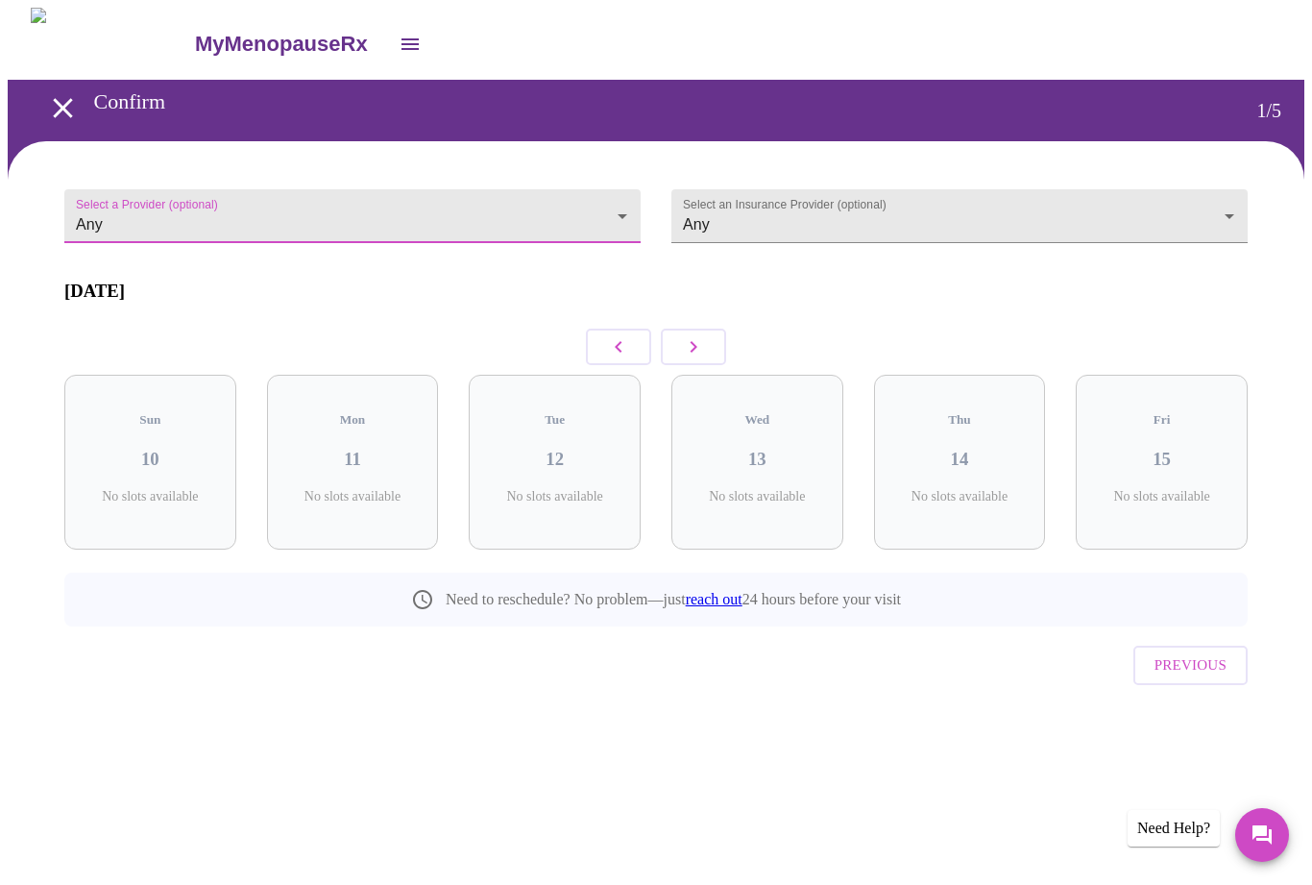
click at [1218, 207] on body "MyMenopauseRx Confirm 1 / 5 Select a Provider (optional) Any Any Select an Insu…" at bounding box center [656, 394] width 1297 height 773
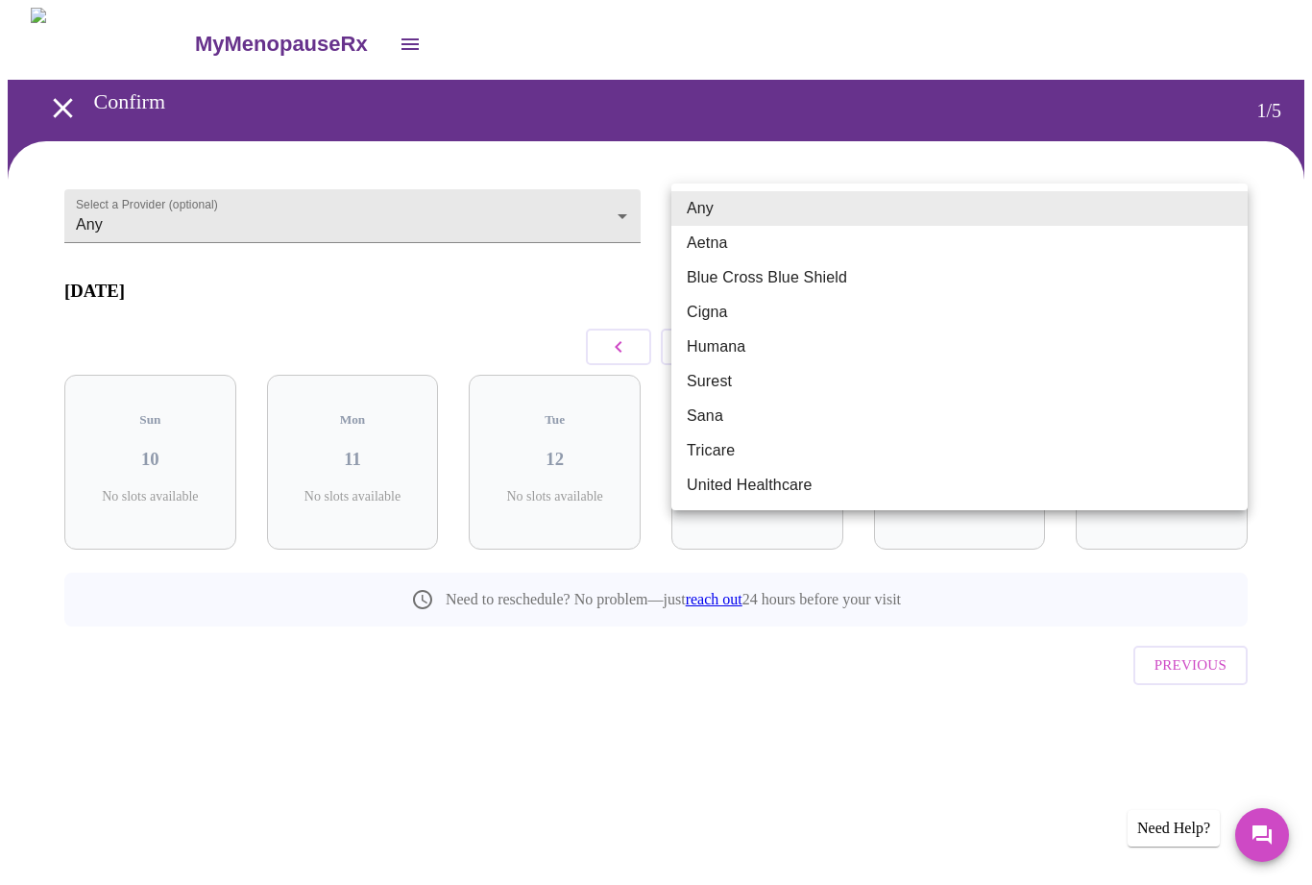
click at [851, 707] on div at bounding box center [656, 442] width 1312 height 885
